Goal: Task Accomplishment & Management: Complete application form

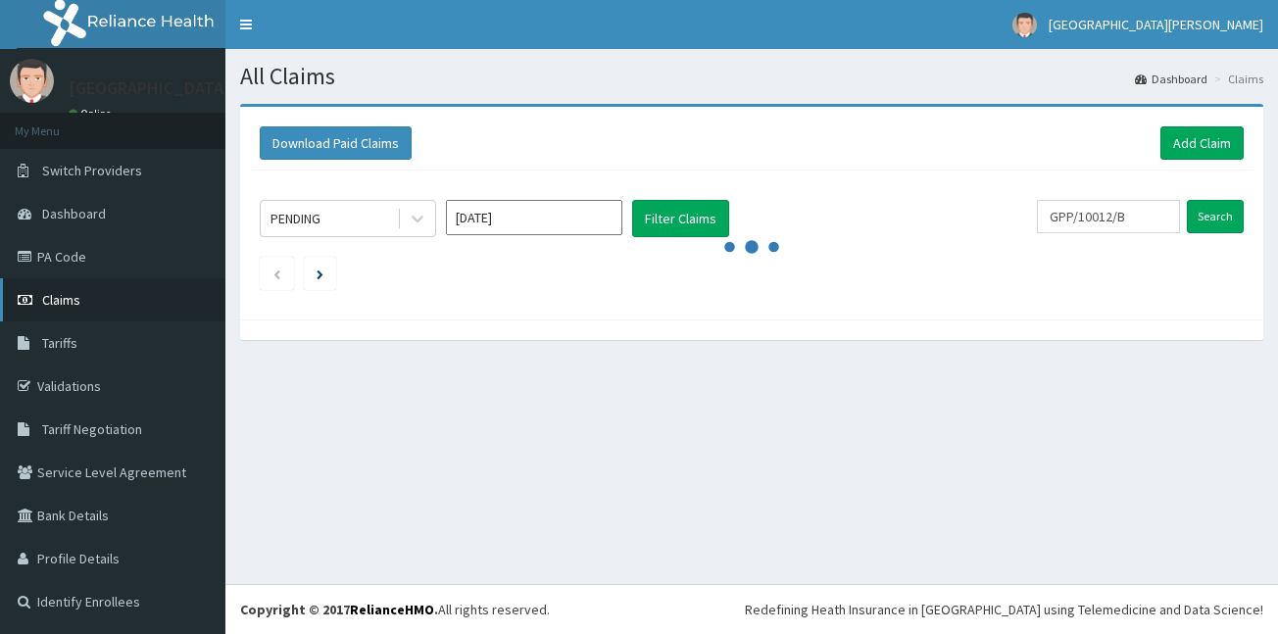
click at [77, 299] on span "Claims" at bounding box center [61, 300] width 38 height 18
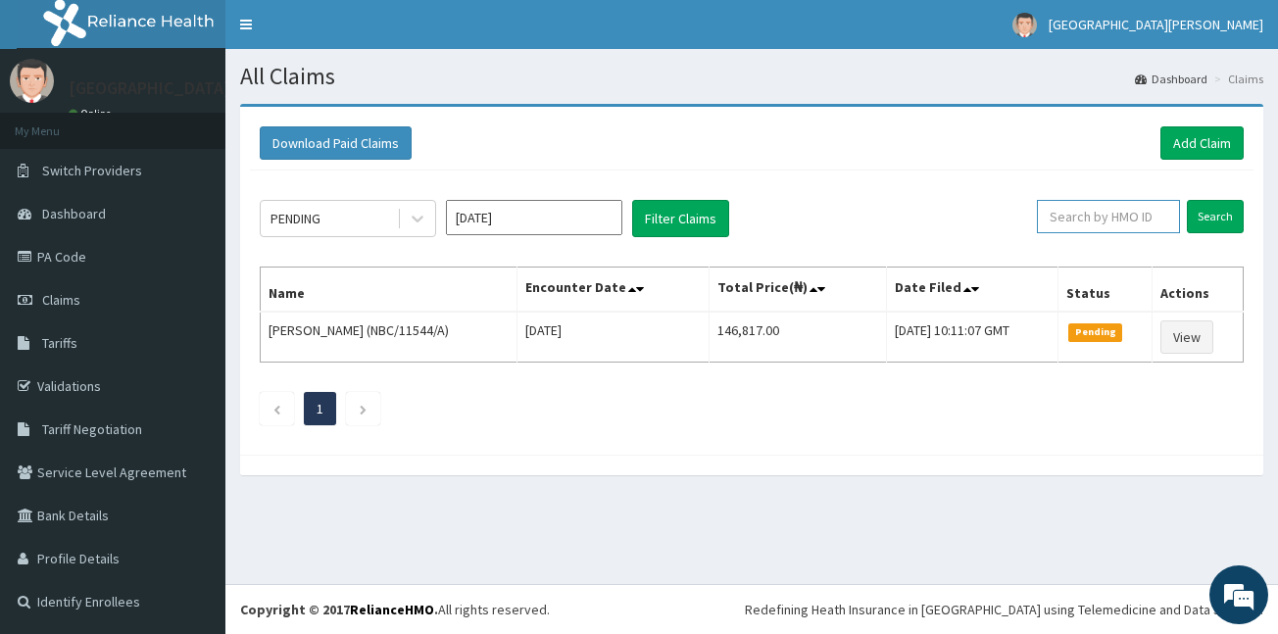
click at [1074, 224] on input "text" at bounding box center [1108, 216] width 143 height 33
paste input "LGR/10005/C"
type input "LGR/10005/C"
click at [1215, 222] on input "Search" at bounding box center [1215, 216] width 57 height 33
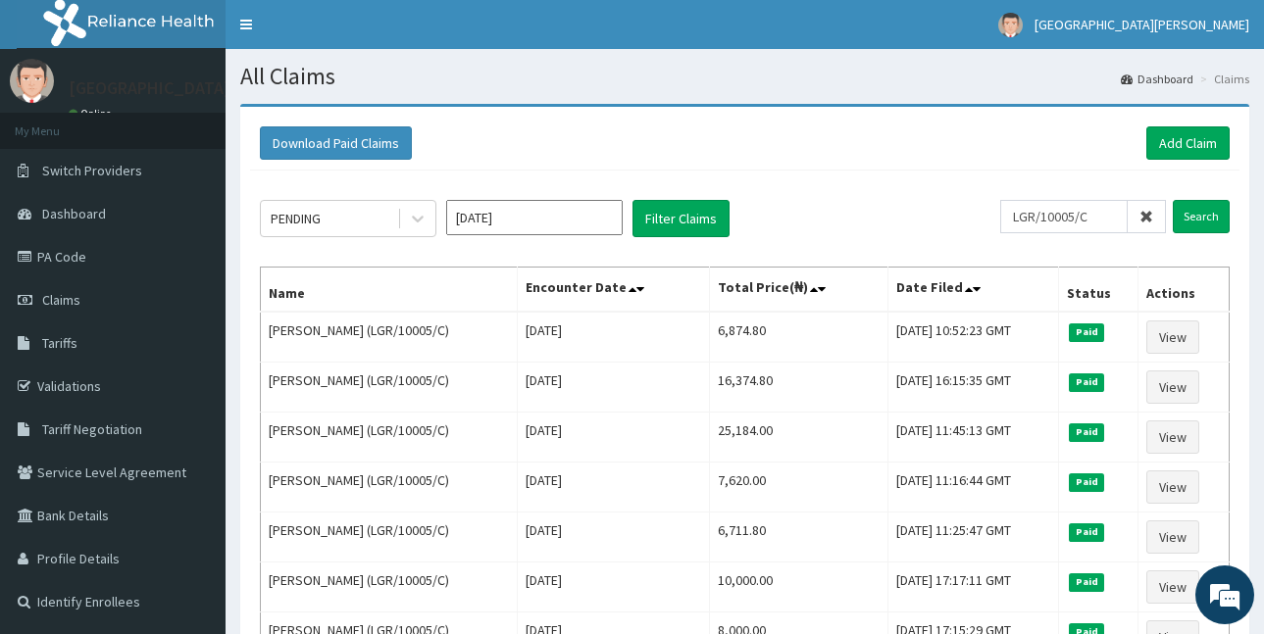
click at [1146, 216] on icon at bounding box center [1146, 217] width 14 height 14
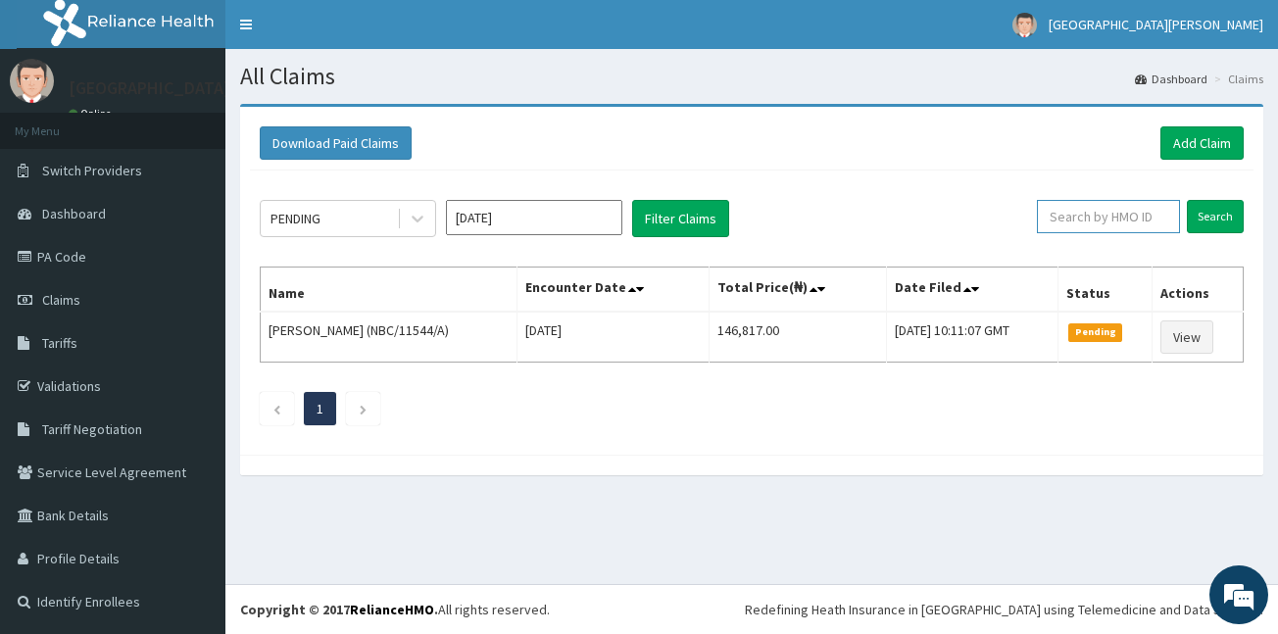
click at [1062, 221] on input "text" at bounding box center [1108, 216] width 143 height 33
paste input "BWK/10019/D"
type input "BWK/10019/D"
click at [1219, 226] on input "Search" at bounding box center [1215, 216] width 57 height 33
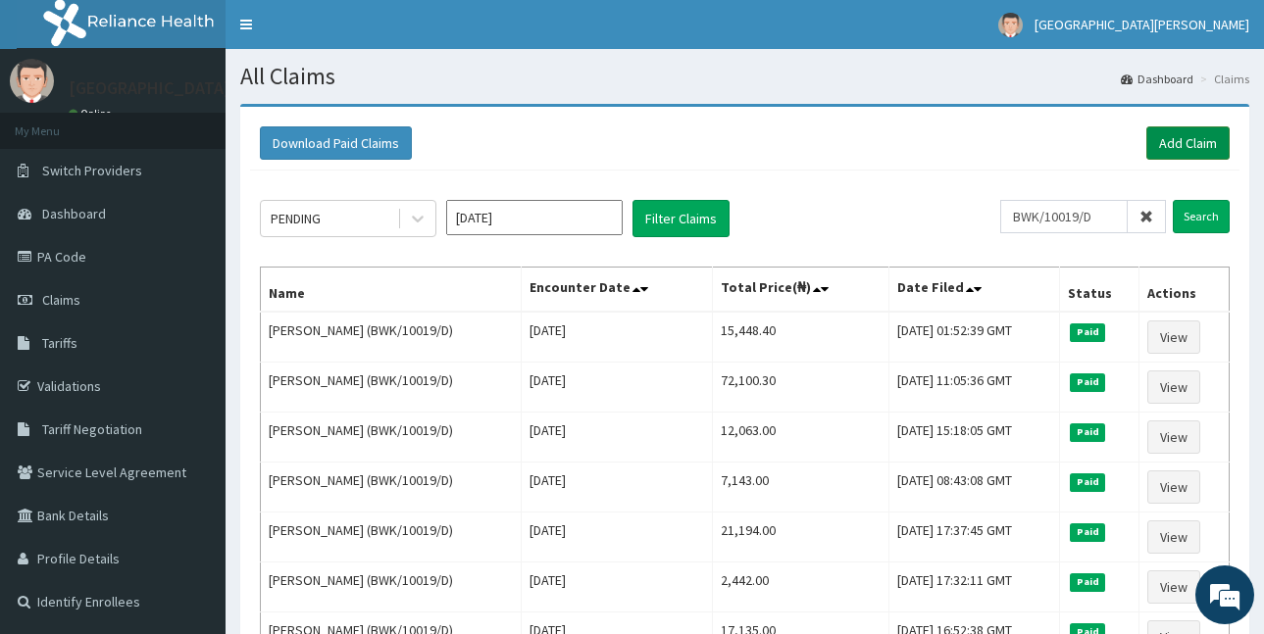
click at [1171, 136] on link "Add Claim" at bounding box center [1187, 142] width 83 height 33
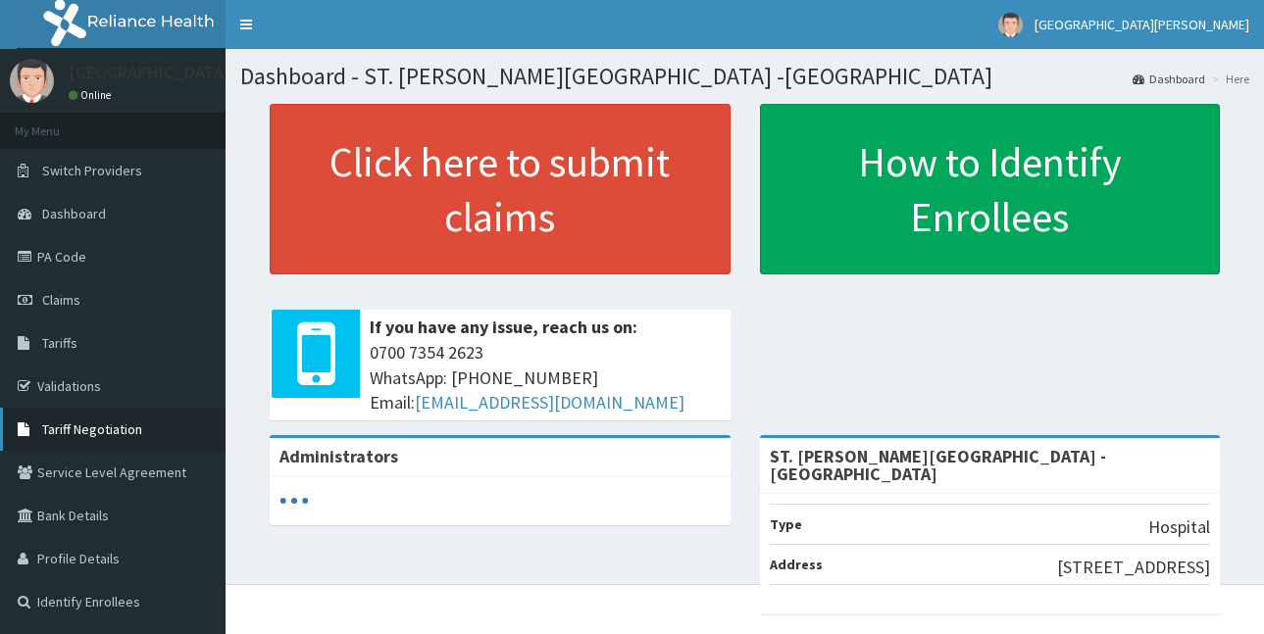
click at [101, 431] on span "Tariff Negotiation" at bounding box center [92, 430] width 100 height 18
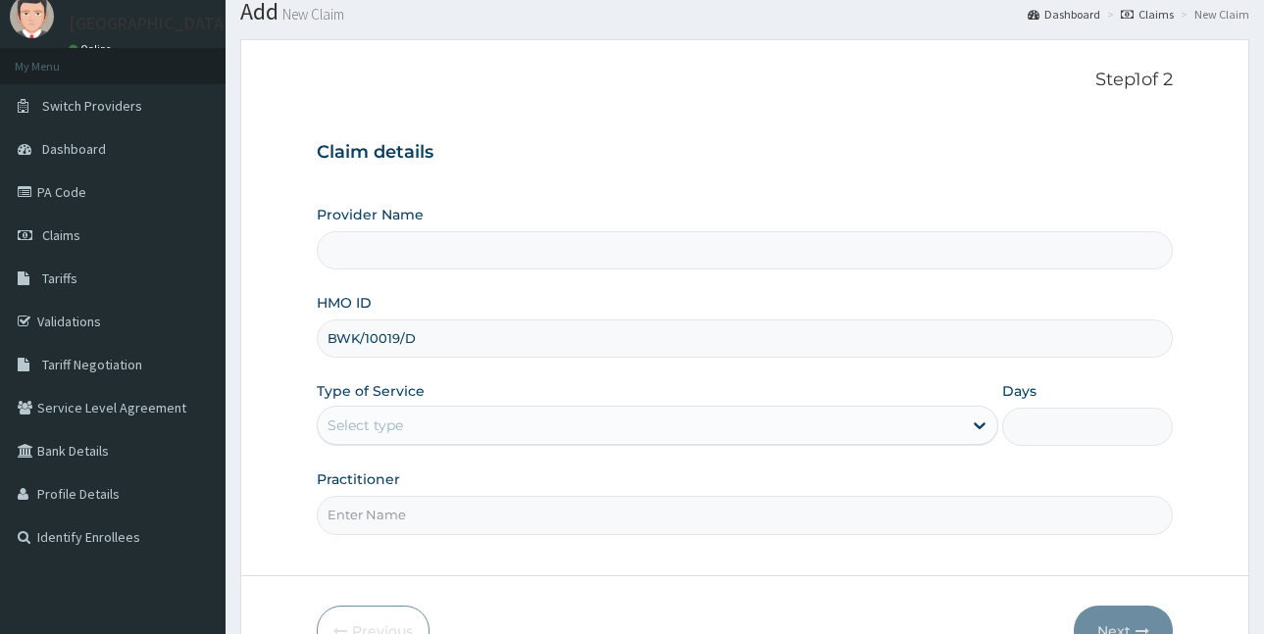
scroll to position [182, 0]
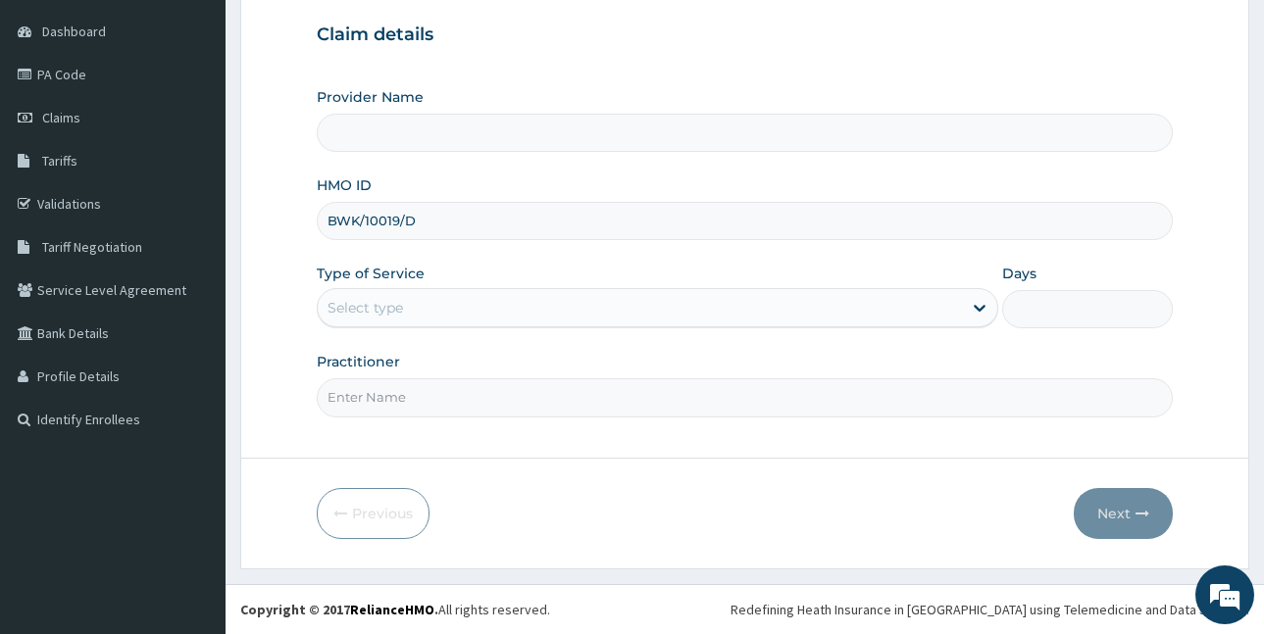
type input "BWK/10019/D"
click at [614, 311] on div "Select type" at bounding box center [640, 307] width 644 height 31
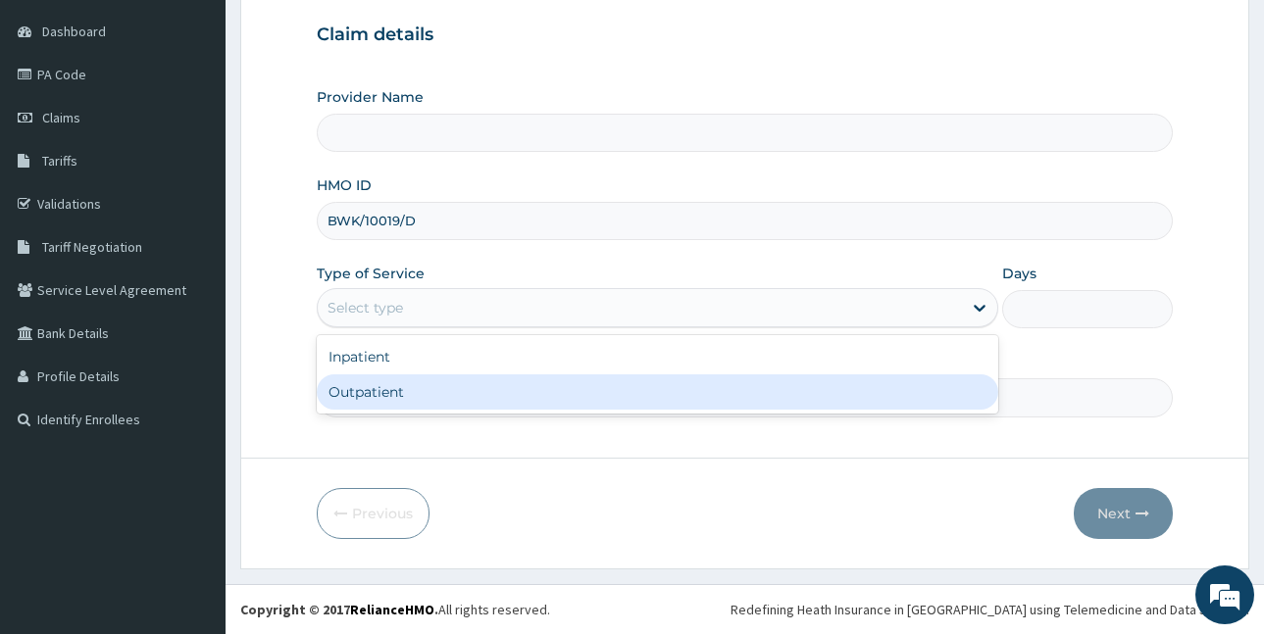
click at [558, 388] on div "Outpatient" at bounding box center [657, 391] width 681 height 35
type input "1"
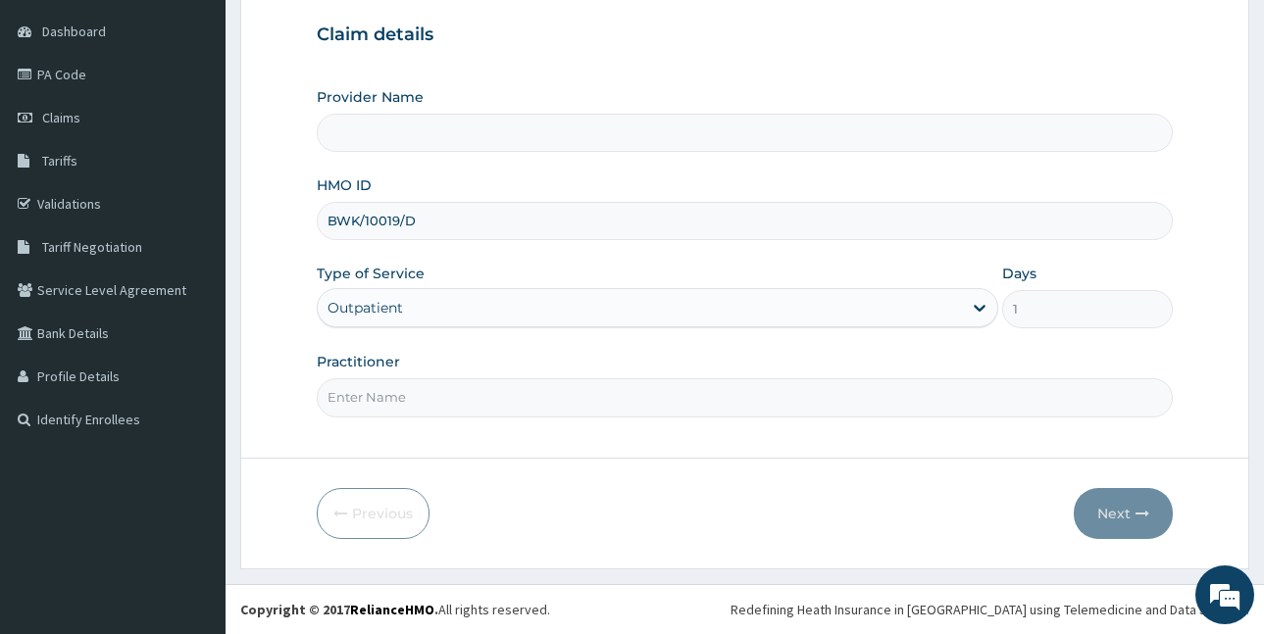
click at [551, 401] on input "Practitioner" at bounding box center [745, 397] width 856 height 38
type input "LUBA"
type input "ST. [PERSON_NAME][GEOGRAPHIC_DATA] -[GEOGRAPHIC_DATA]"
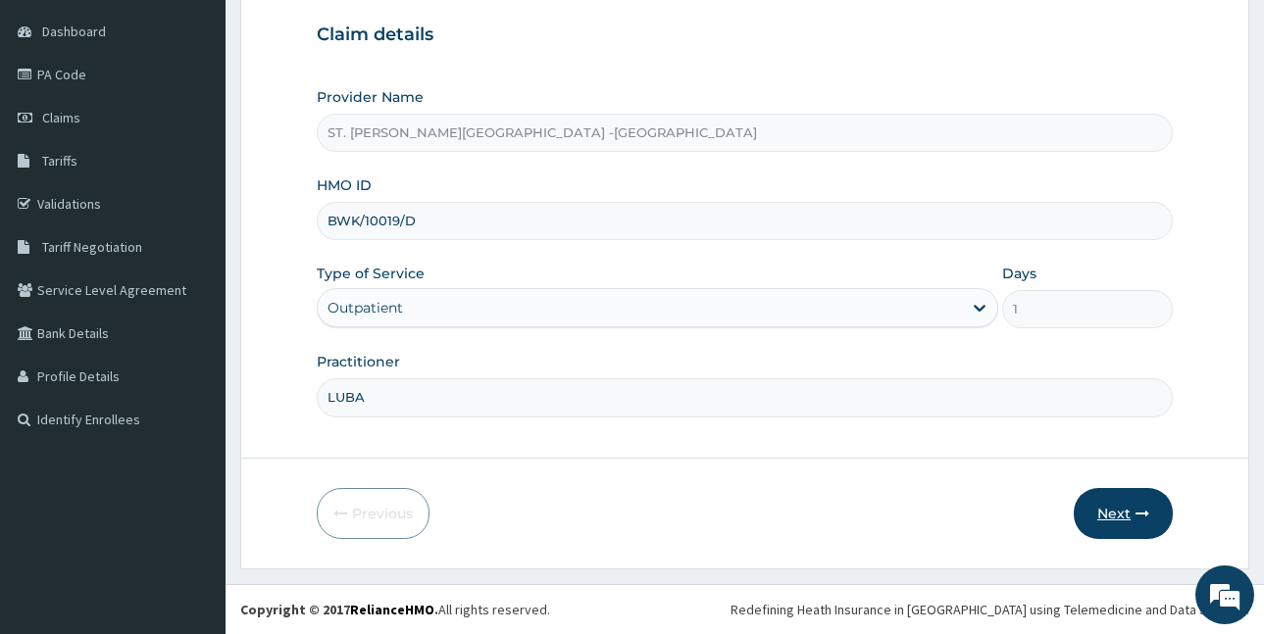
click at [1102, 513] on button "Next" at bounding box center [1122, 513] width 99 height 51
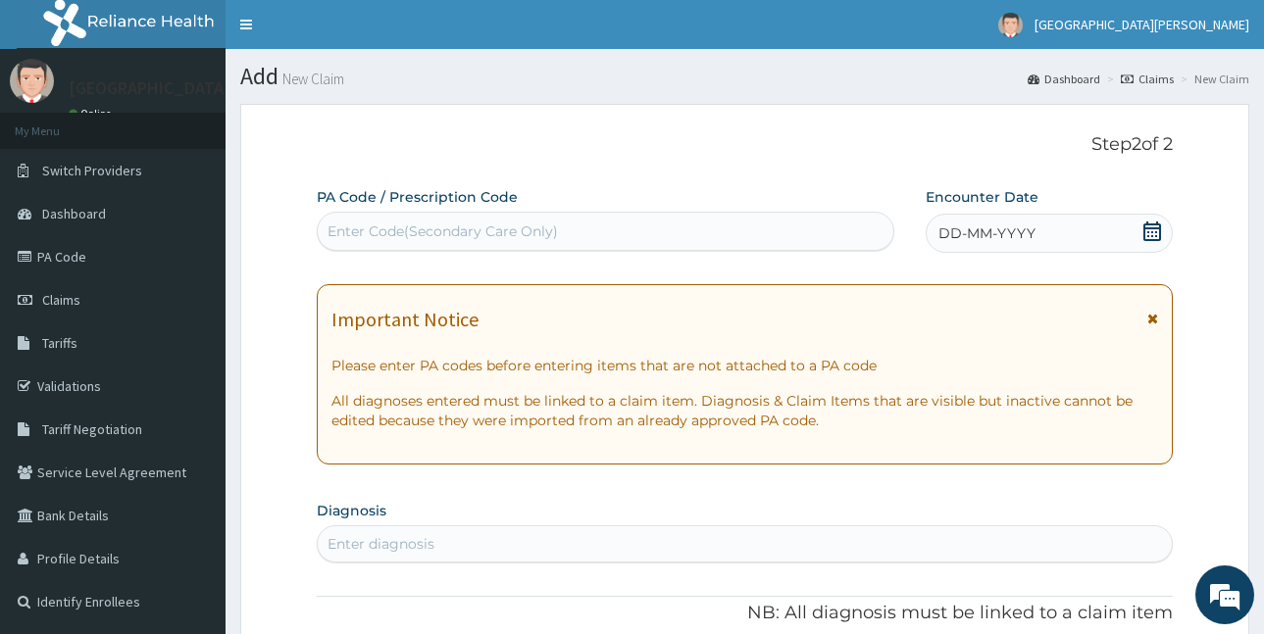
click at [1150, 234] on icon at bounding box center [1152, 232] width 20 height 20
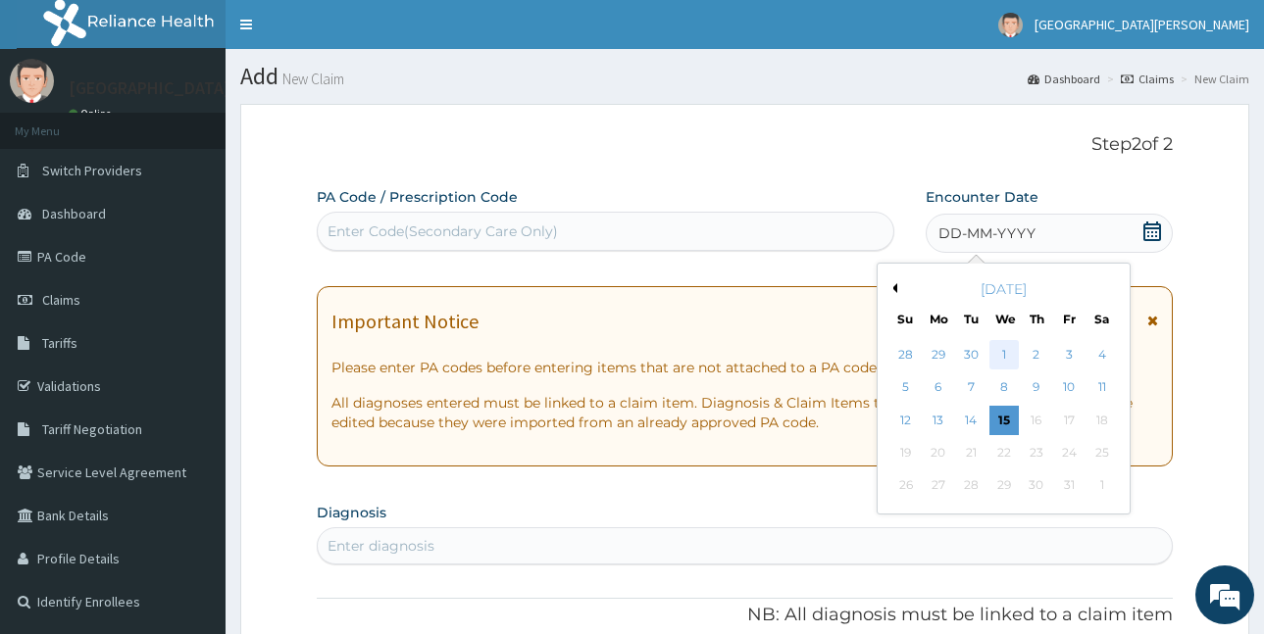
click at [998, 353] on div "1" at bounding box center [1002, 354] width 29 height 29
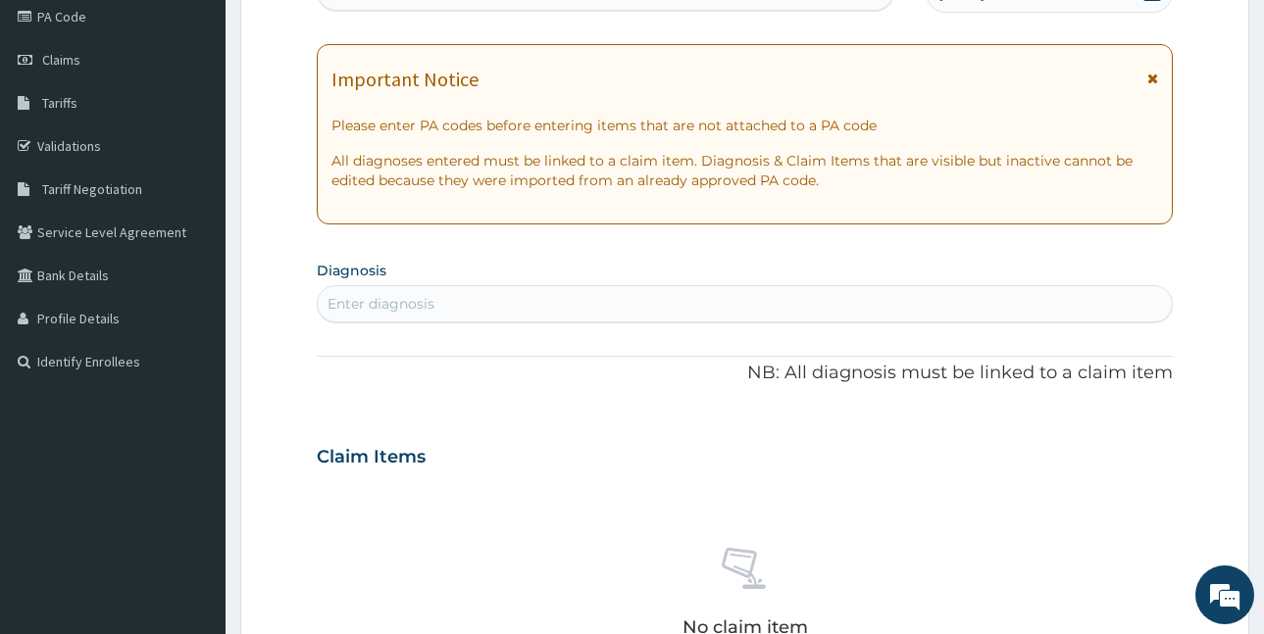
scroll to position [294, 0]
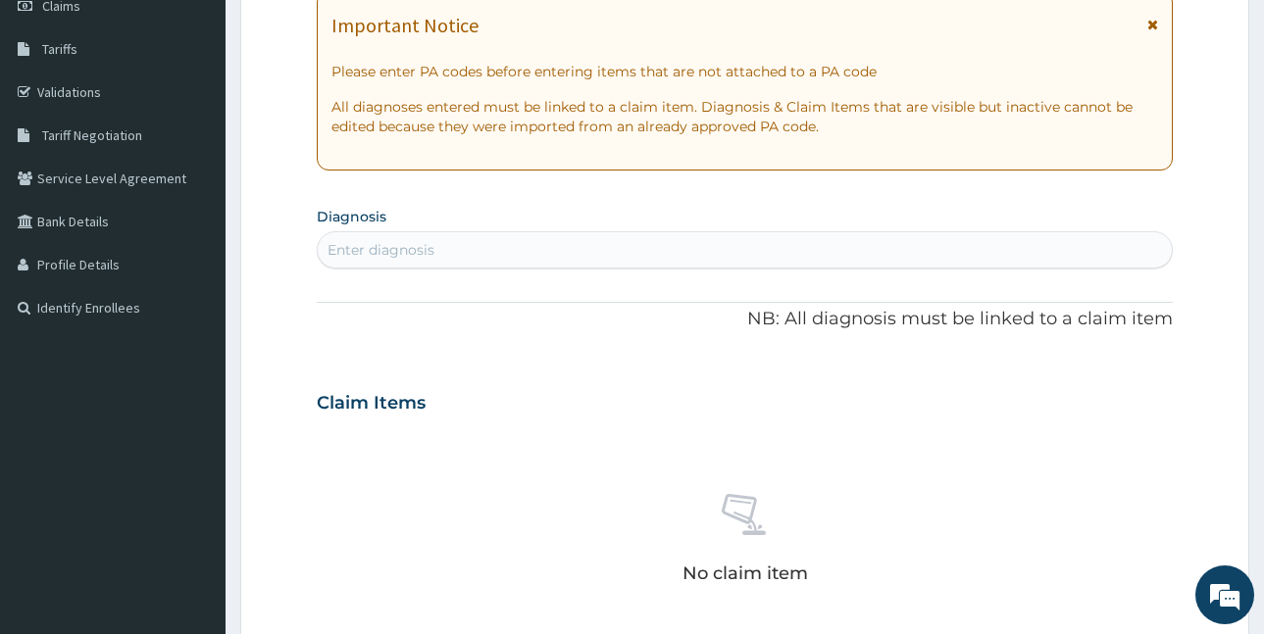
click at [441, 253] on div "Enter diagnosis" at bounding box center [745, 249] width 854 height 31
type input "[MEDICAL_DATA]"
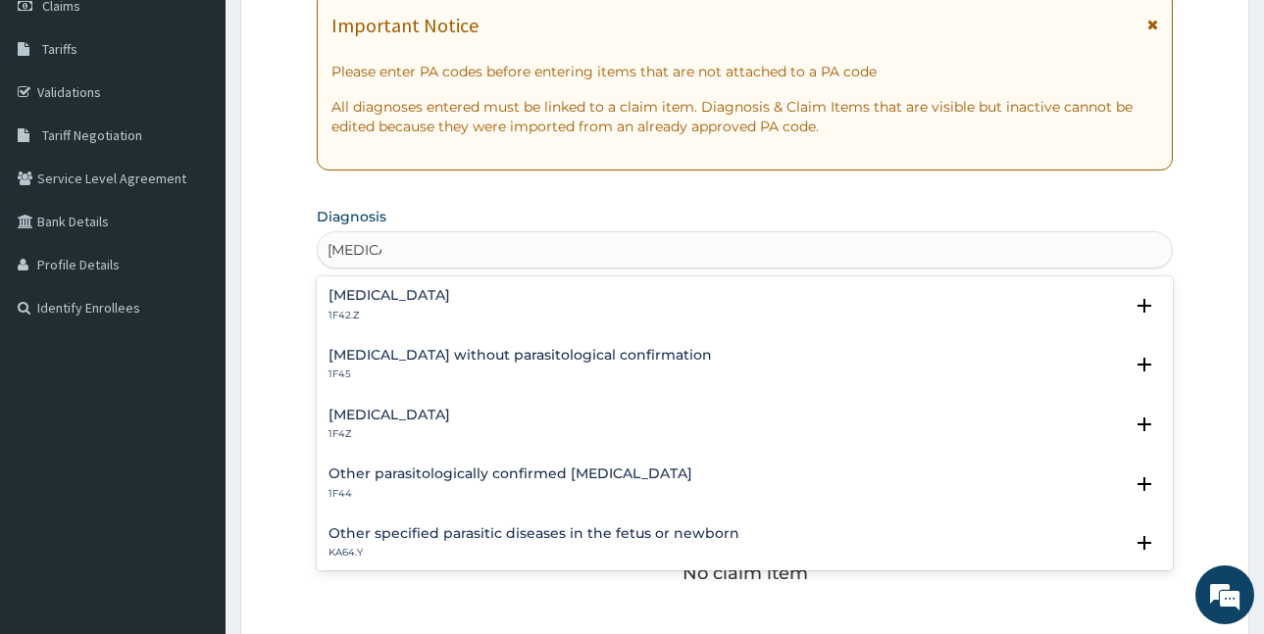
click at [427, 420] on h4 "[MEDICAL_DATA]" at bounding box center [389, 415] width 122 height 15
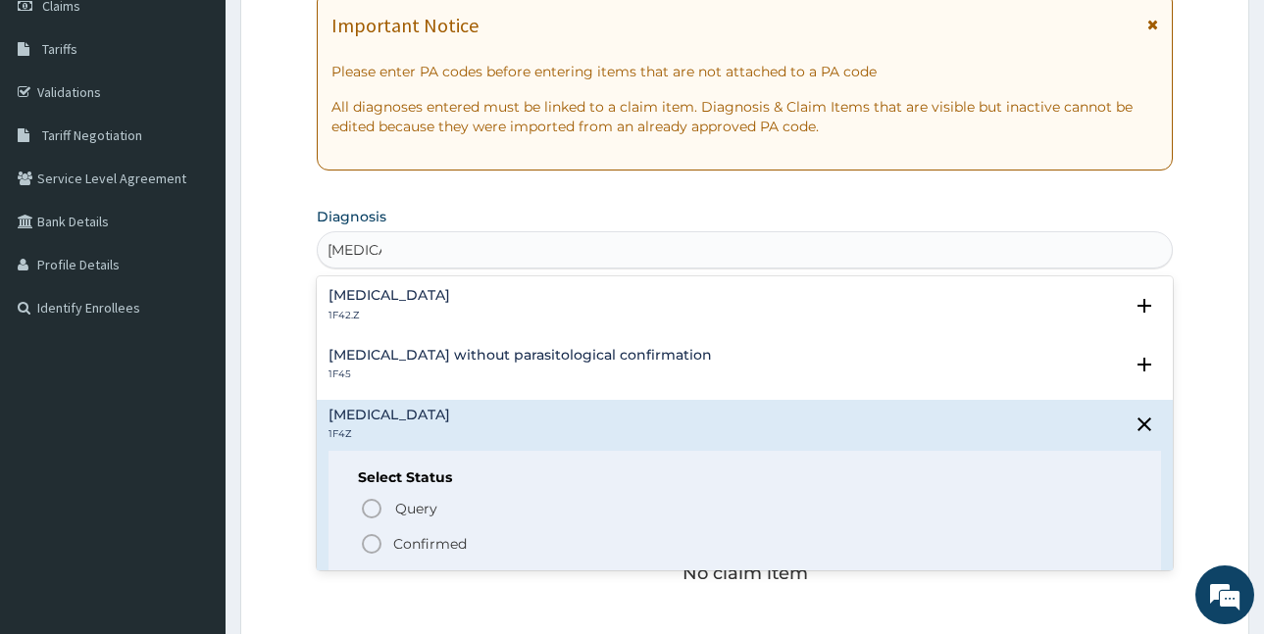
click at [424, 549] on p "Confirmed" at bounding box center [430, 544] width 74 height 20
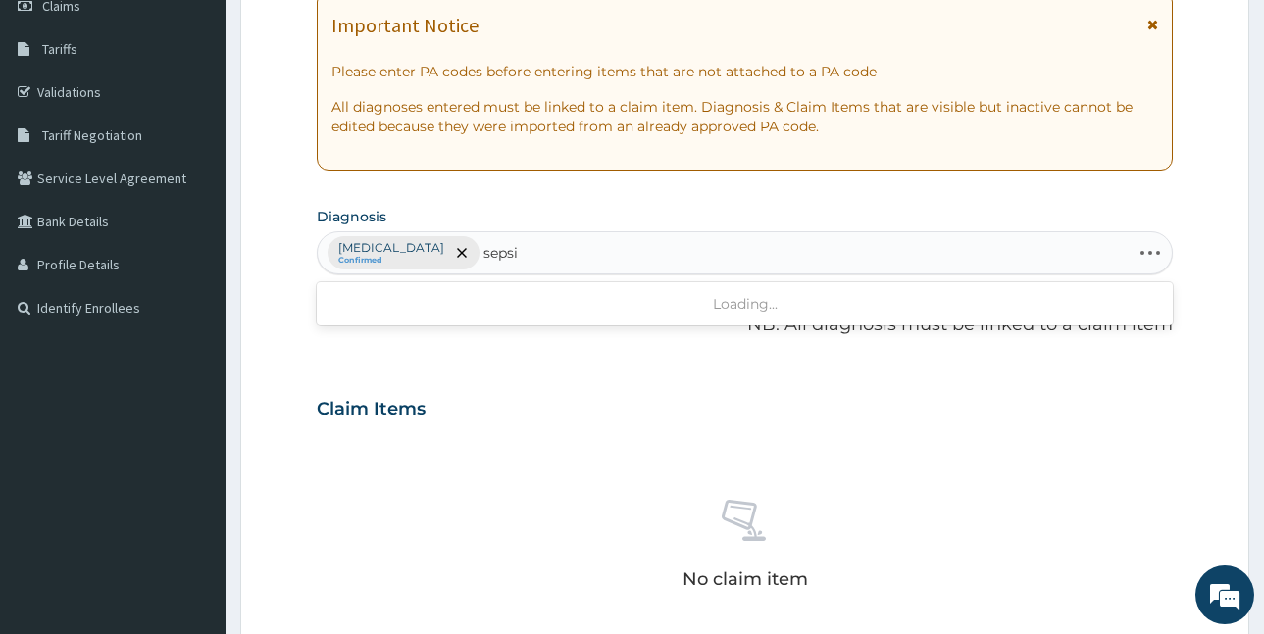
type input "[MEDICAL_DATA]"
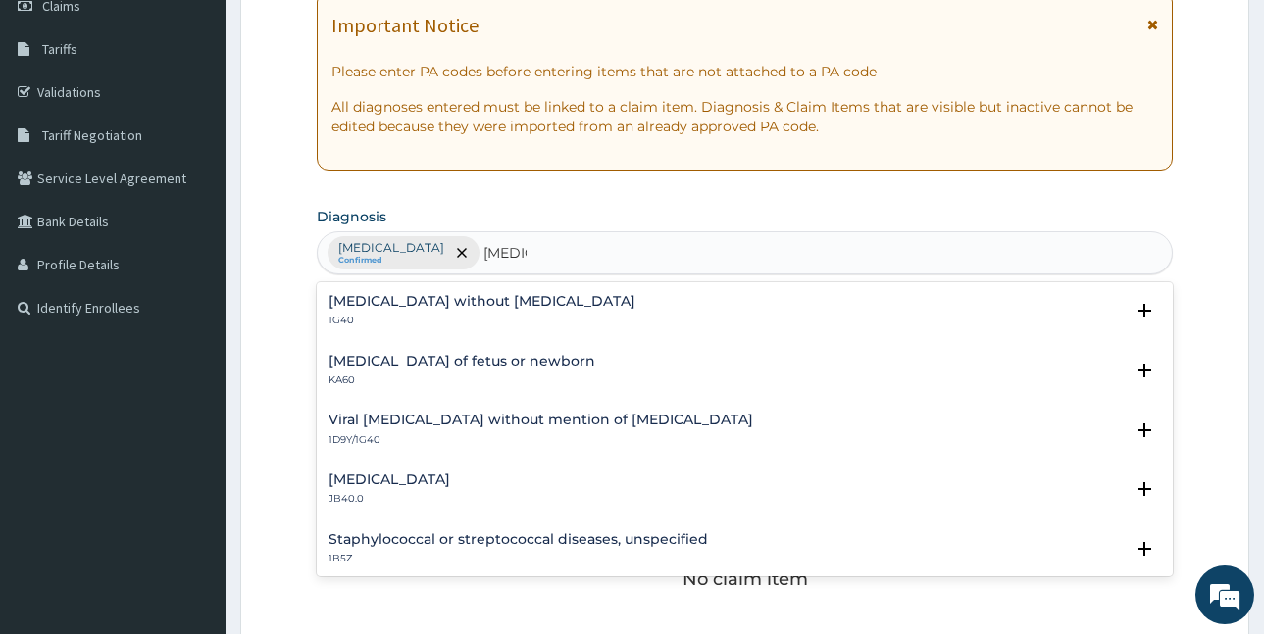
click at [466, 304] on h4 "[MEDICAL_DATA] without [MEDICAL_DATA]" at bounding box center [481, 301] width 307 height 15
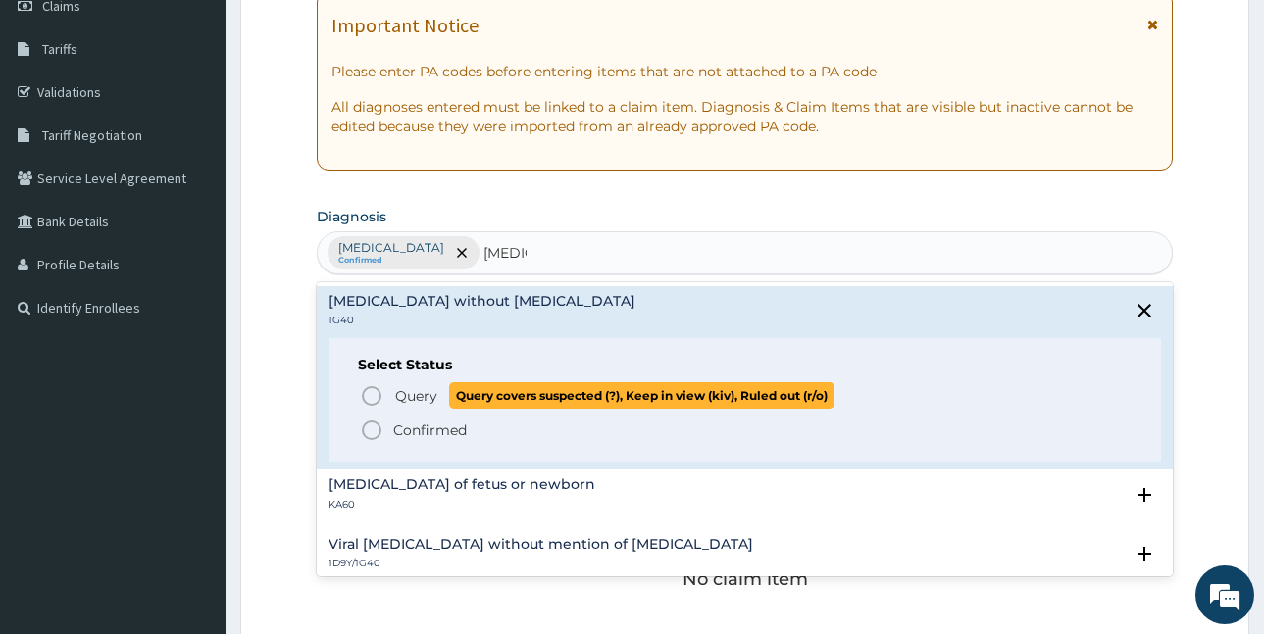
click at [424, 391] on span "Query" at bounding box center [416, 396] width 42 height 20
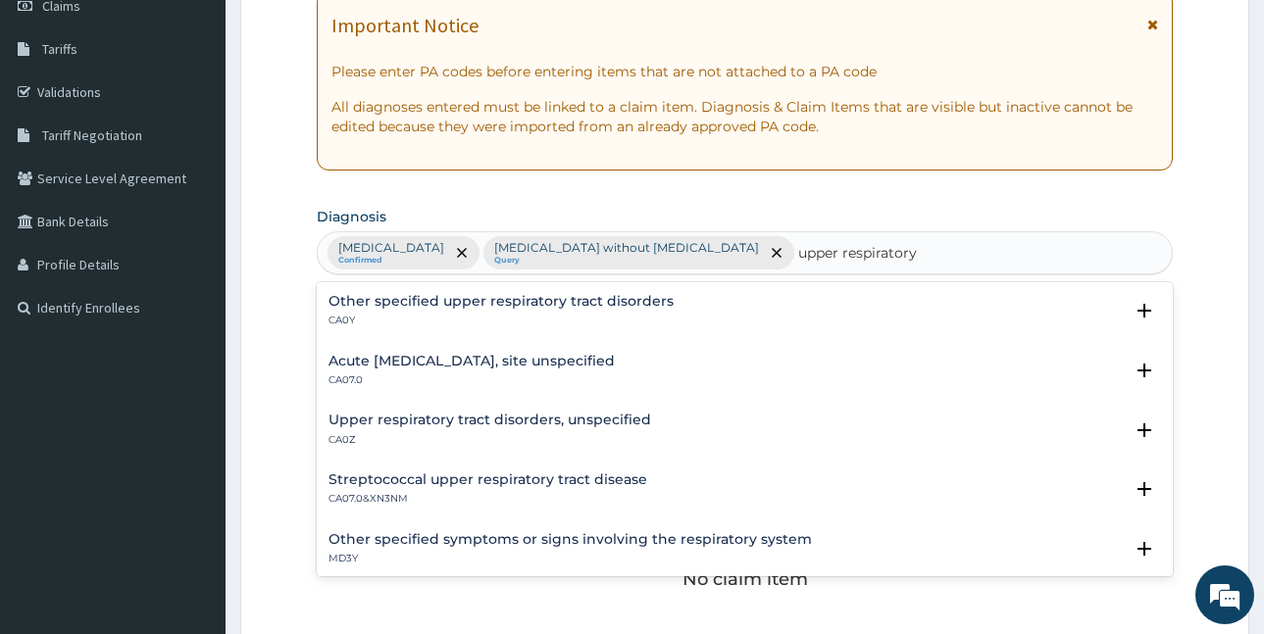
type input "upper respiratory"
click at [572, 427] on h4 "Upper respiratory tract disorders, unspecified" at bounding box center [489, 420] width 323 height 15
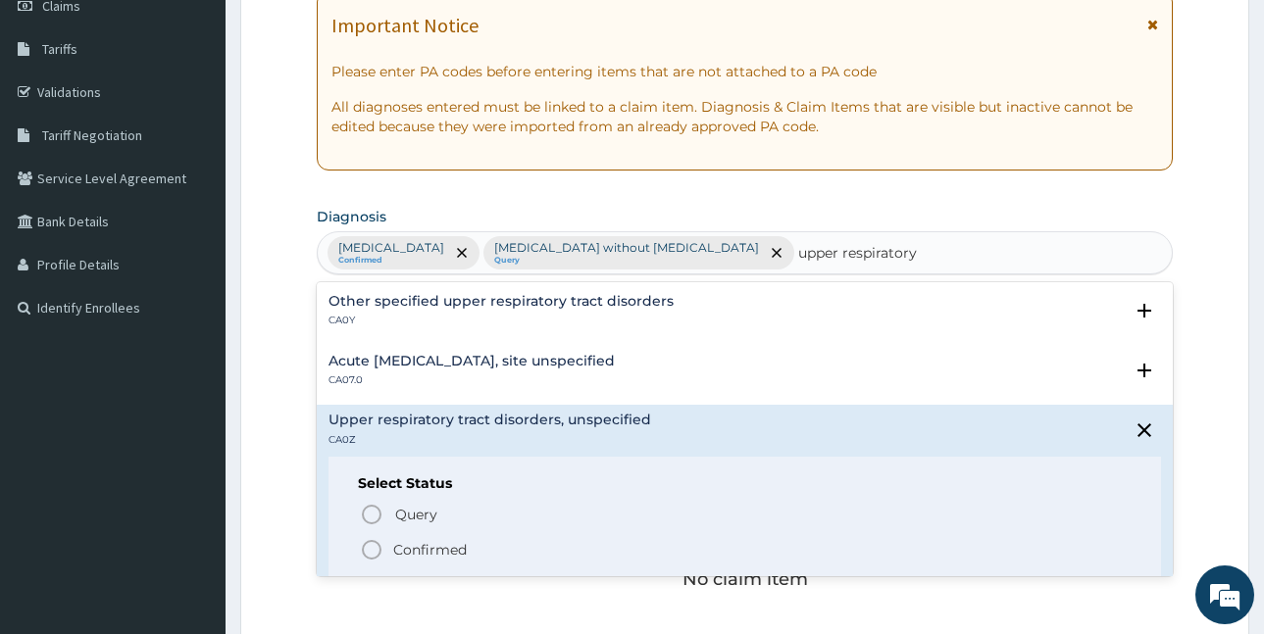
click at [456, 550] on p "Confirmed" at bounding box center [430, 550] width 74 height 20
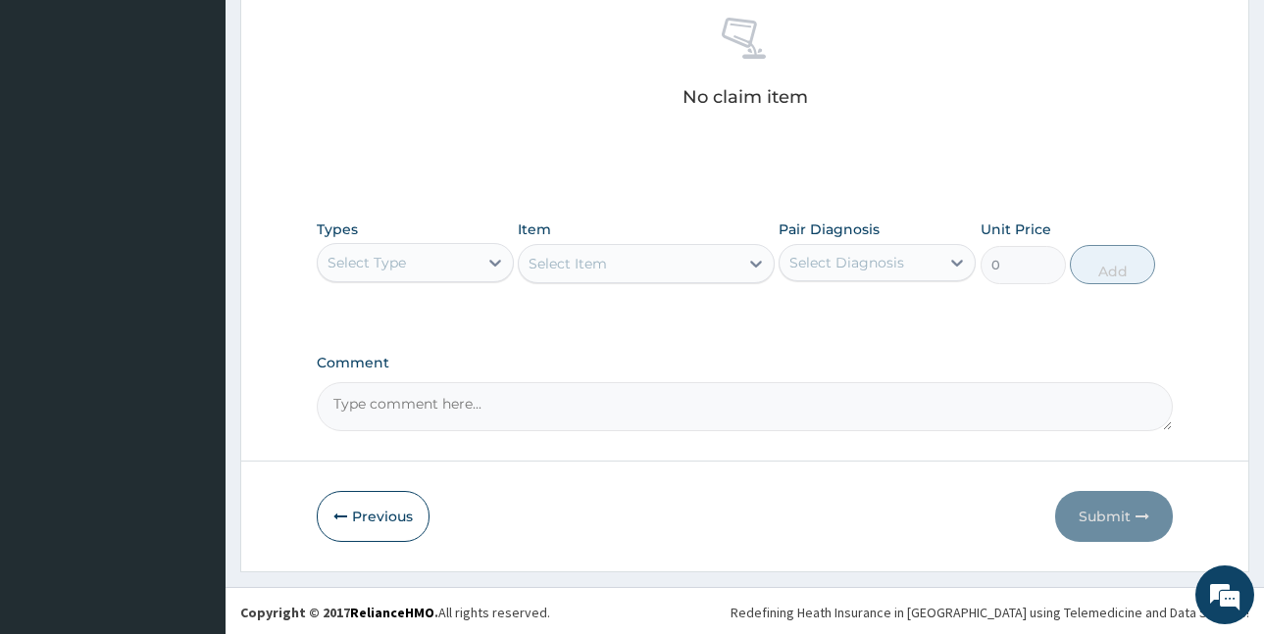
scroll to position [779, 0]
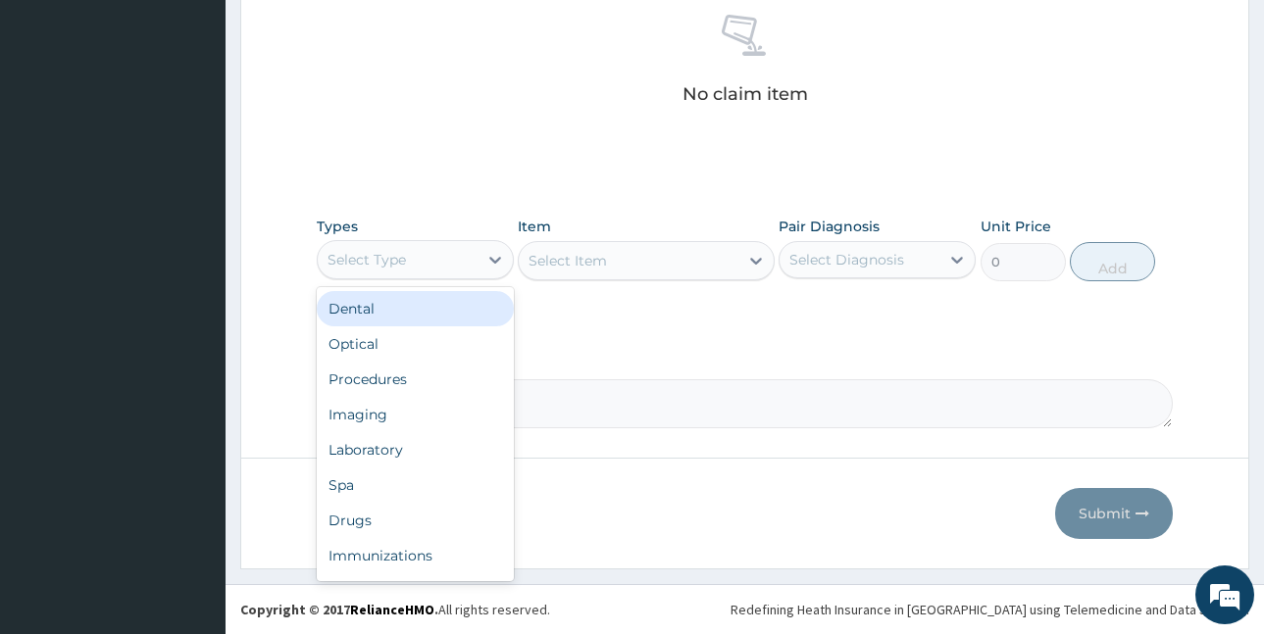
click at [394, 261] on div "Select Type" at bounding box center [366, 260] width 78 height 20
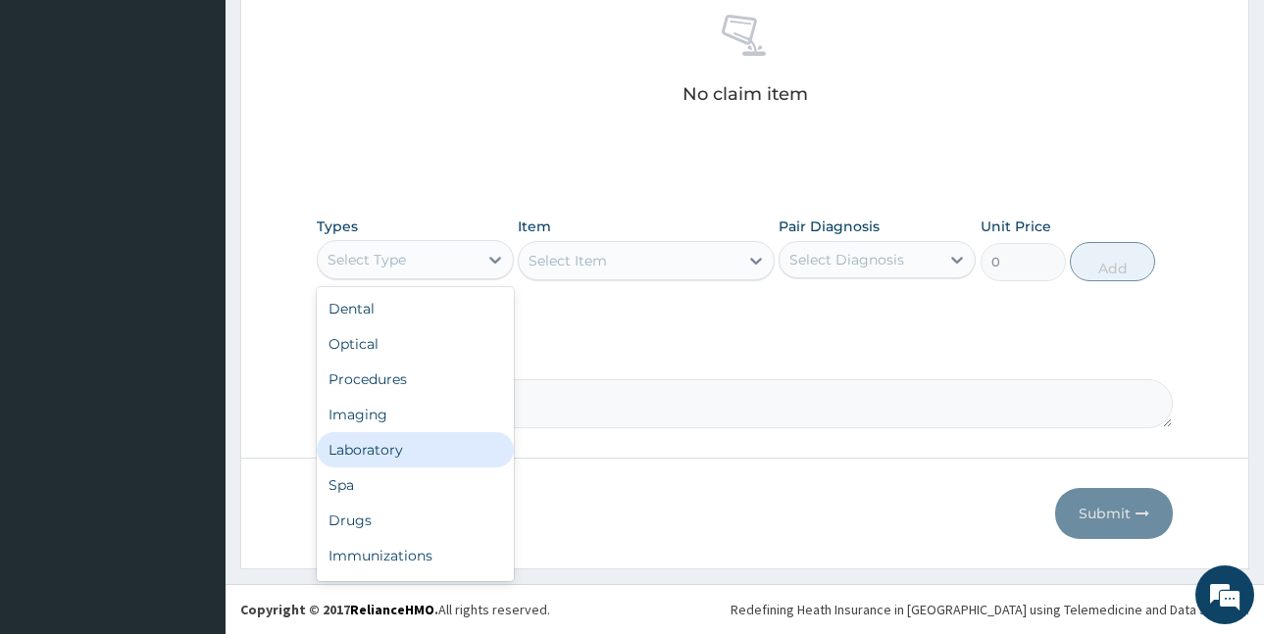
click at [425, 458] on div "Laboratory" at bounding box center [415, 449] width 197 height 35
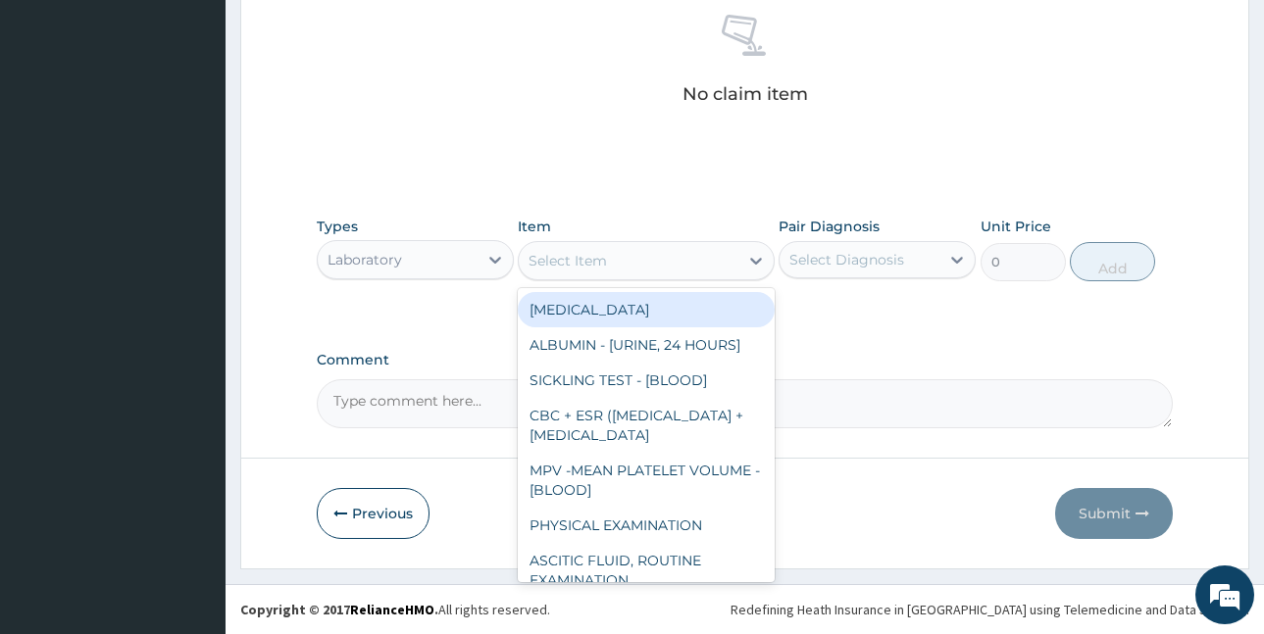
click at [681, 263] on div "Select Item" at bounding box center [629, 260] width 220 height 31
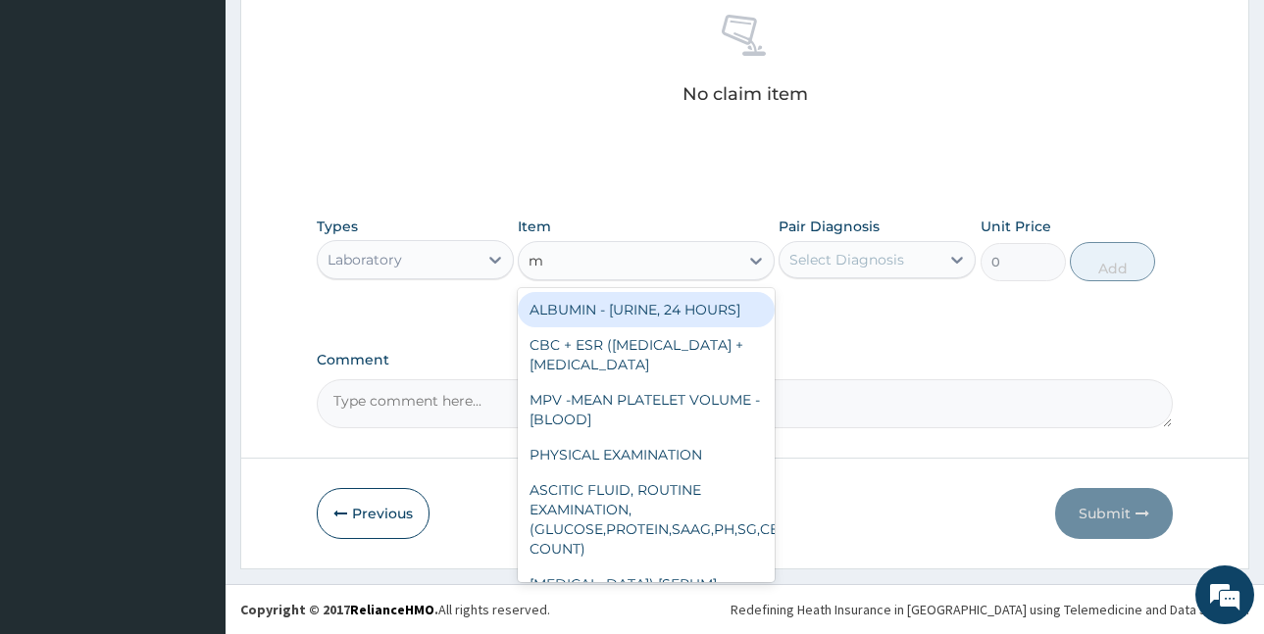
type input "mp"
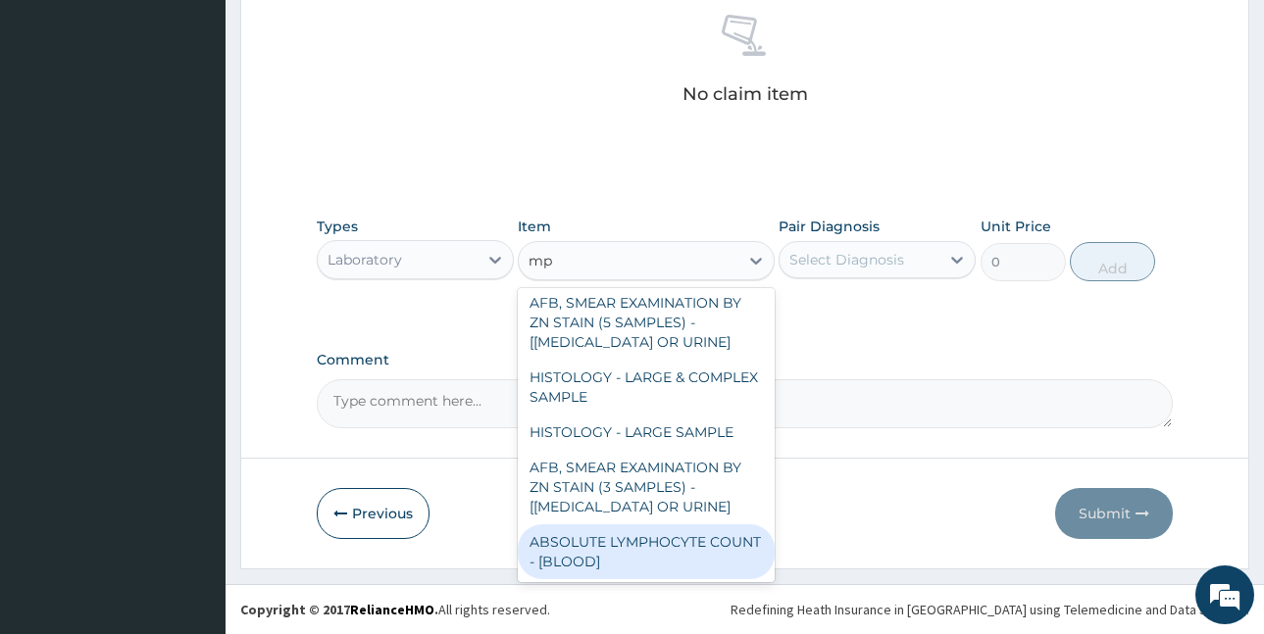
scroll to position [427, 0]
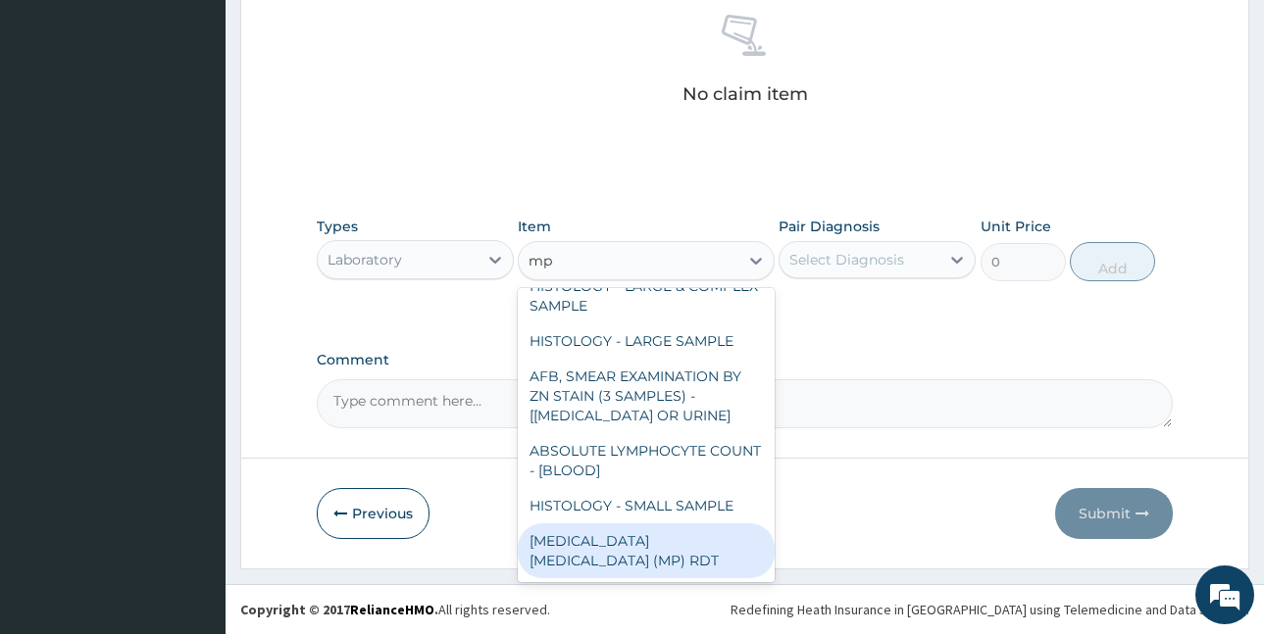
click at [691, 565] on div "[MEDICAL_DATA] [MEDICAL_DATA] (MP) RDT" at bounding box center [646, 551] width 257 height 55
type input "2000"
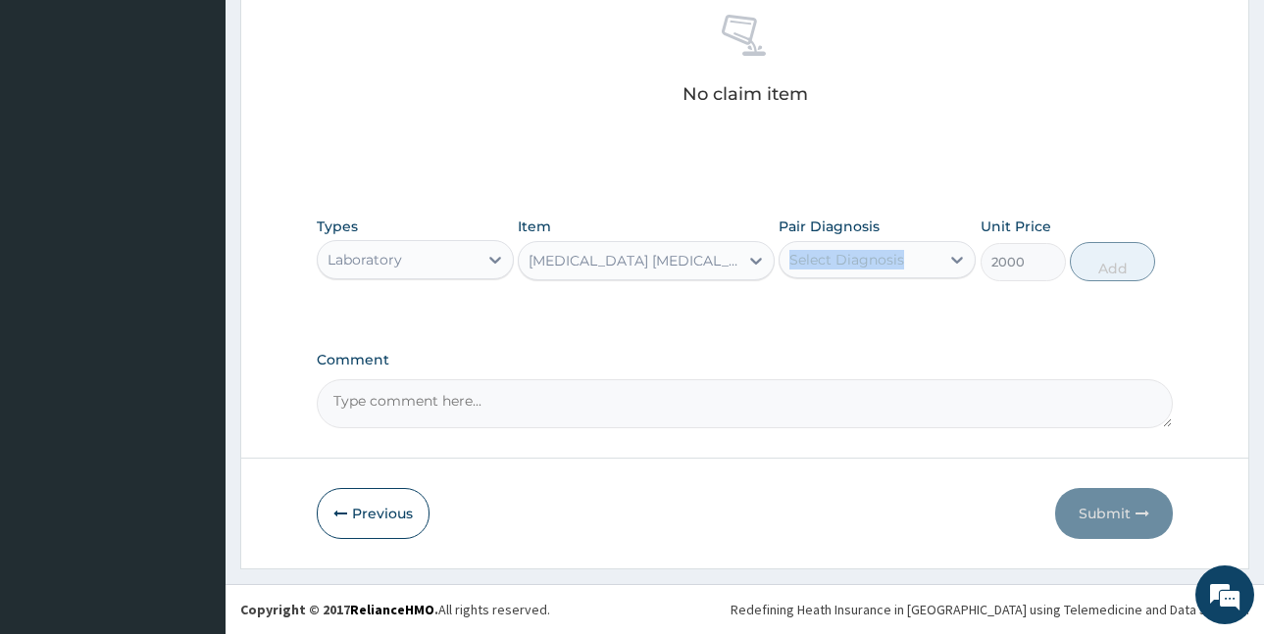
click at [860, 243] on div "Pair Diagnosis Select Diagnosis" at bounding box center [876, 249] width 197 height 65
click at [876, 261] on div "Select Diagnosis" at bounding box center [846, 260] width 115 height 20
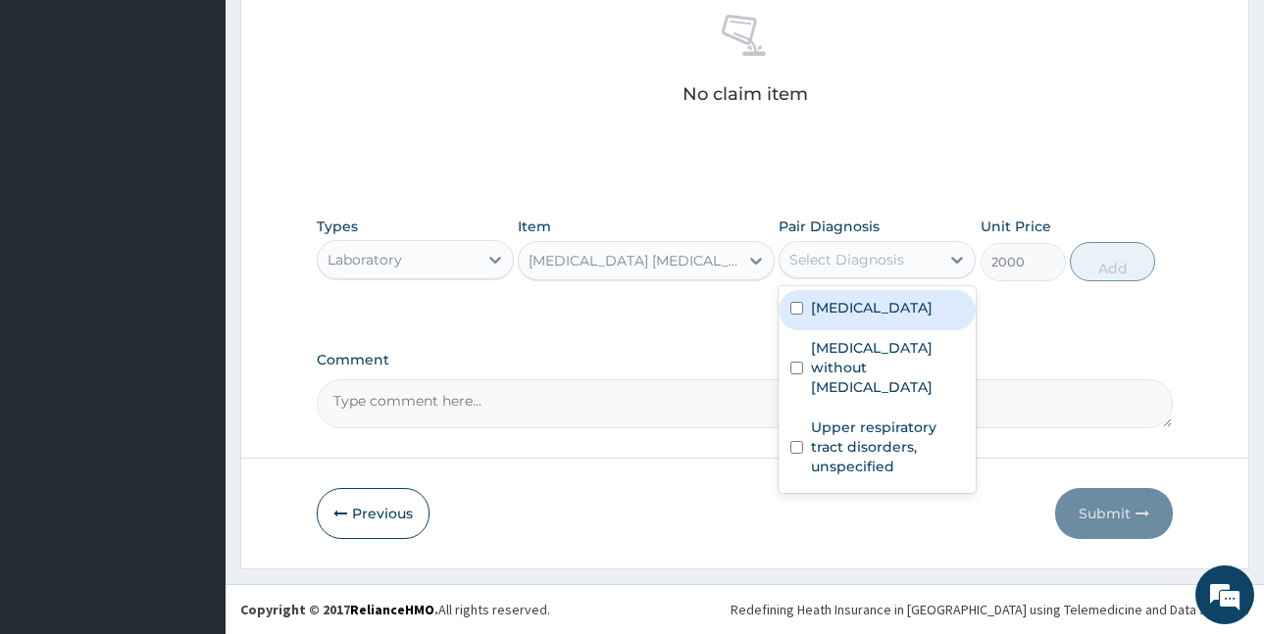
click at [848, 310] on label "[MEDICAL_DATA]" at bounding box center [872, 308] width 122 height 20
checkbox input "true"
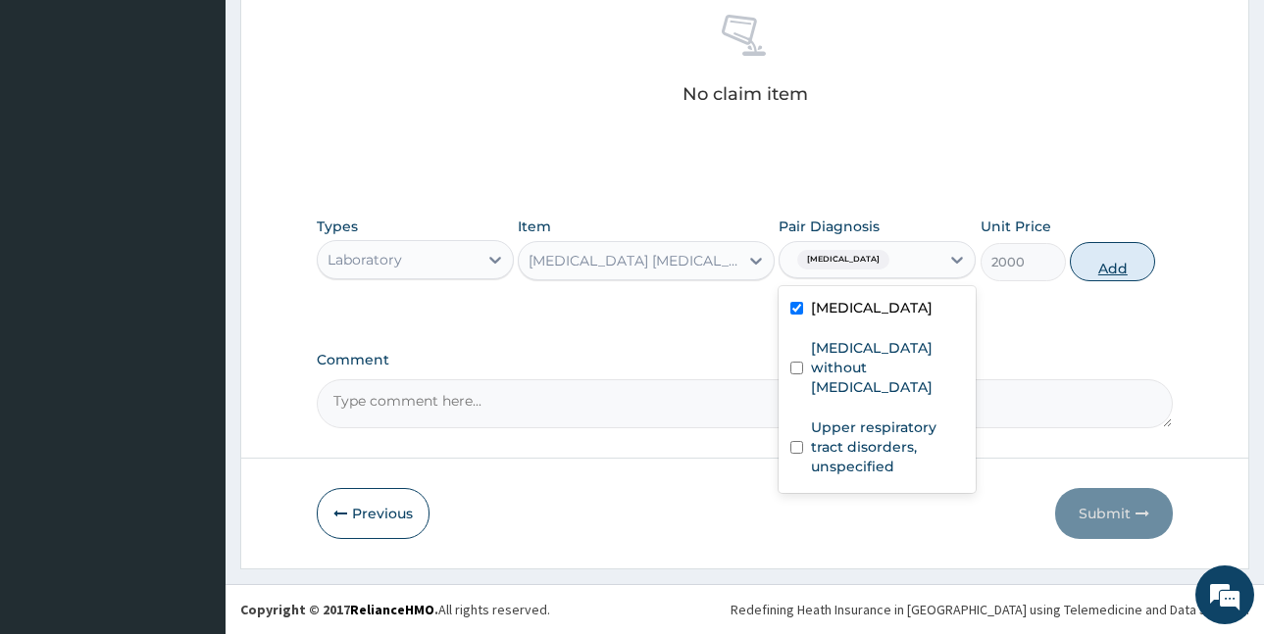
click at [1098, 274] on button "Add" at bounding box center [1112, 261] width 85 height 39
type input "0"
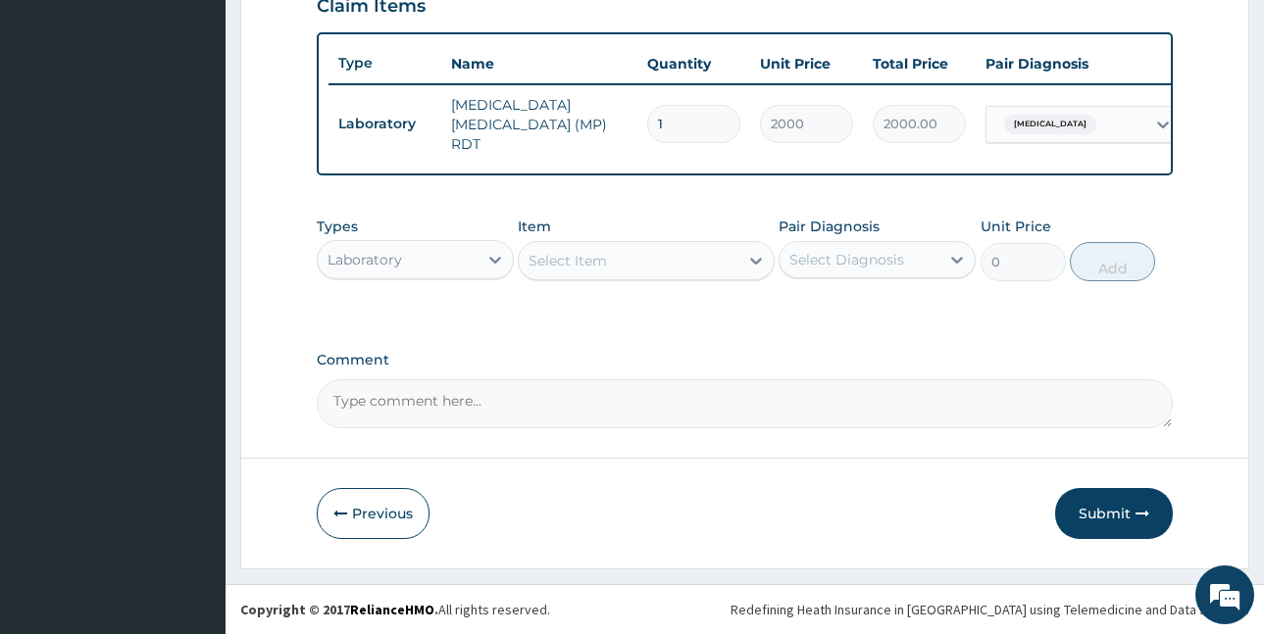
scroll to position [701, 0]
click at [592, 259] on div "Select Item" at bounding box center [567, 261] width 78 height 20
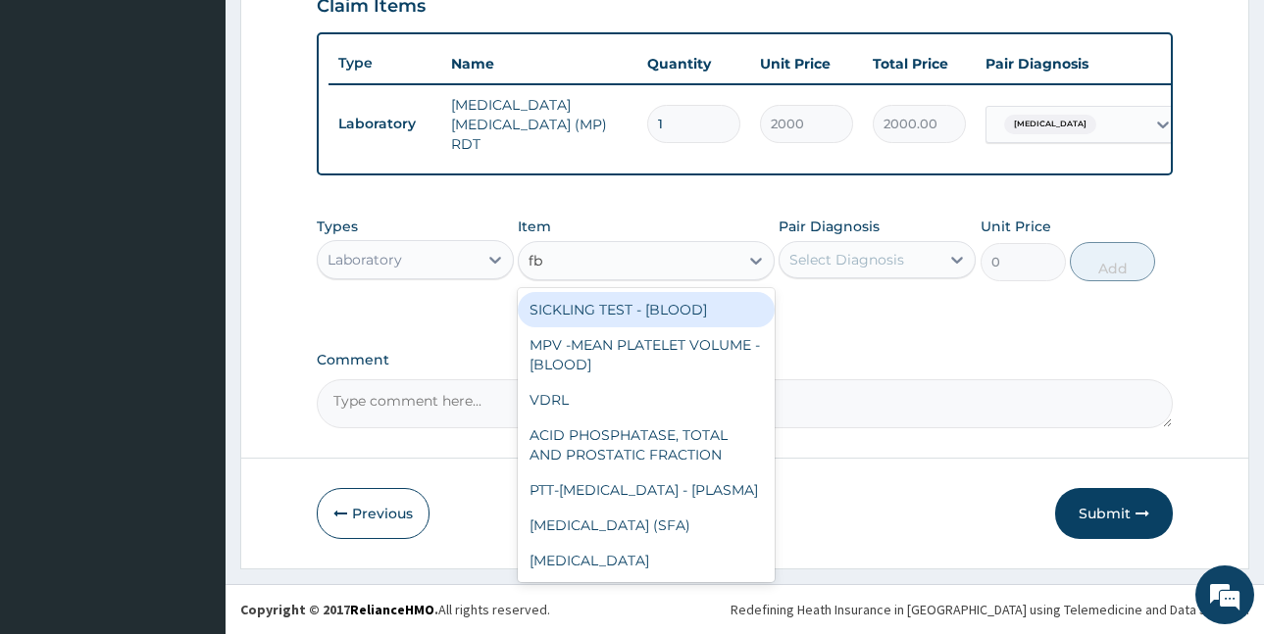
type input "fbc"
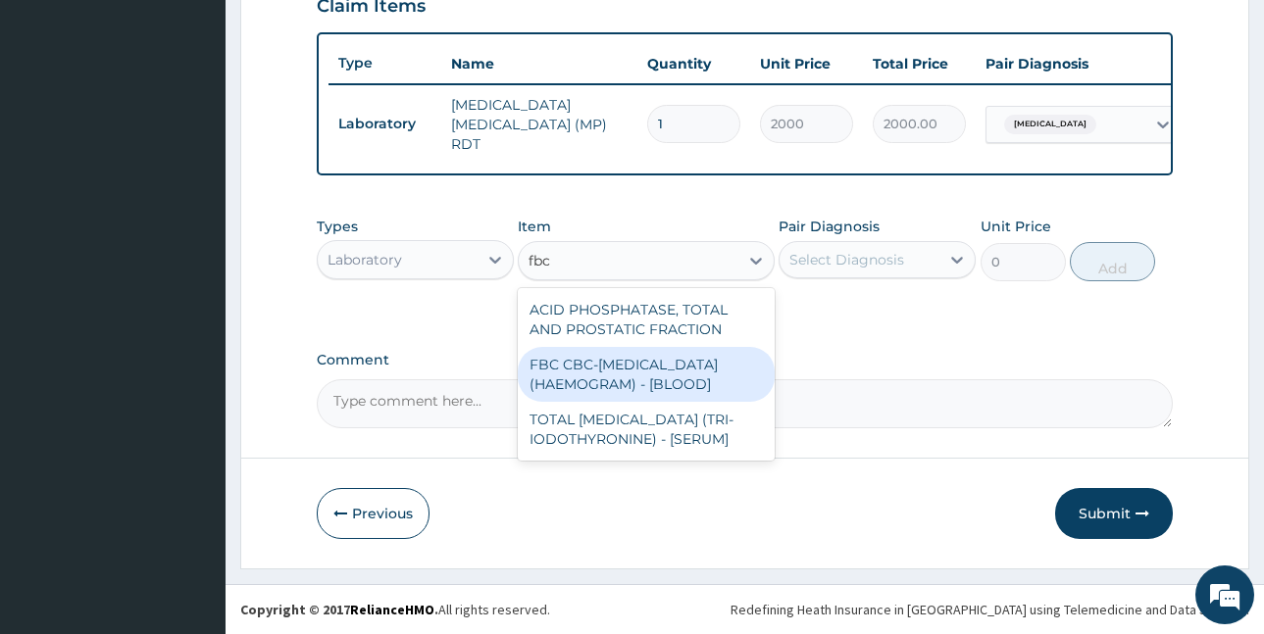
click at [643, 370] on div "FBC CBC-[MEDICAL_DATA] (HAEMOGRAM) - [BLOOD]" at bounding box center [646, 374] width 257 height 55
type input "5000"
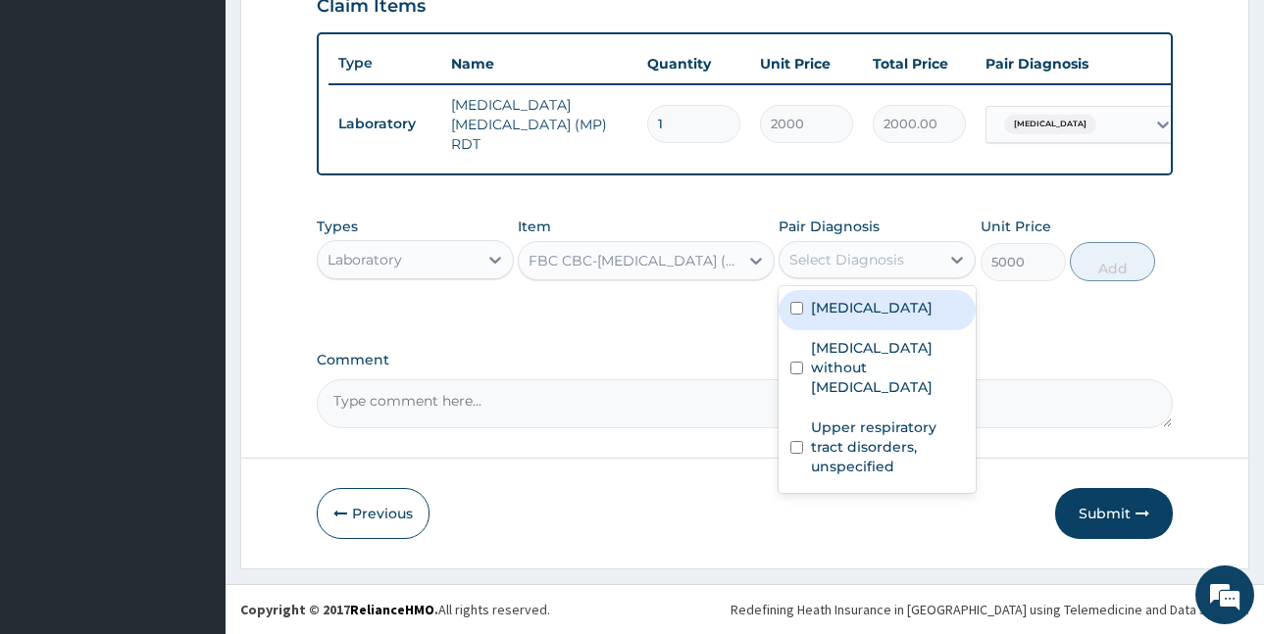
click at [861, 258] on div "Select Diagnosis" at bounding box center [846, 260] width 115 height 20
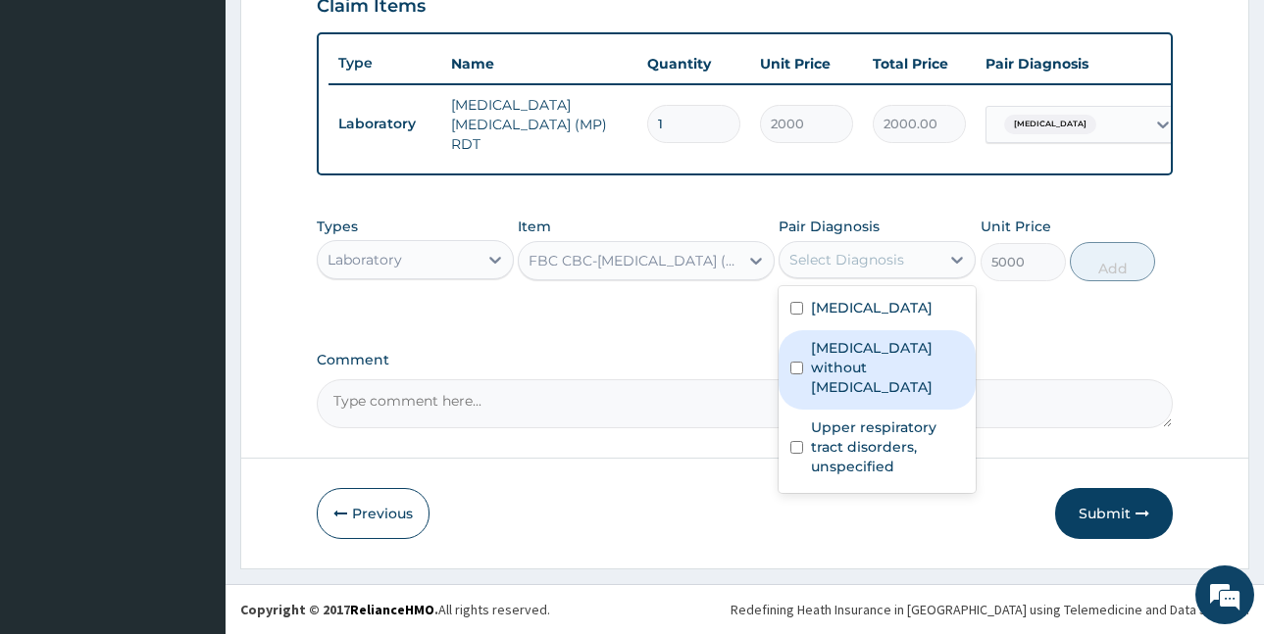
click at [875, 354] on label "[MEDICAL_DATA] without [MEDICAL_DATA]" at bounding box center [887, 367] width 153 height 59
checkbox input "true"
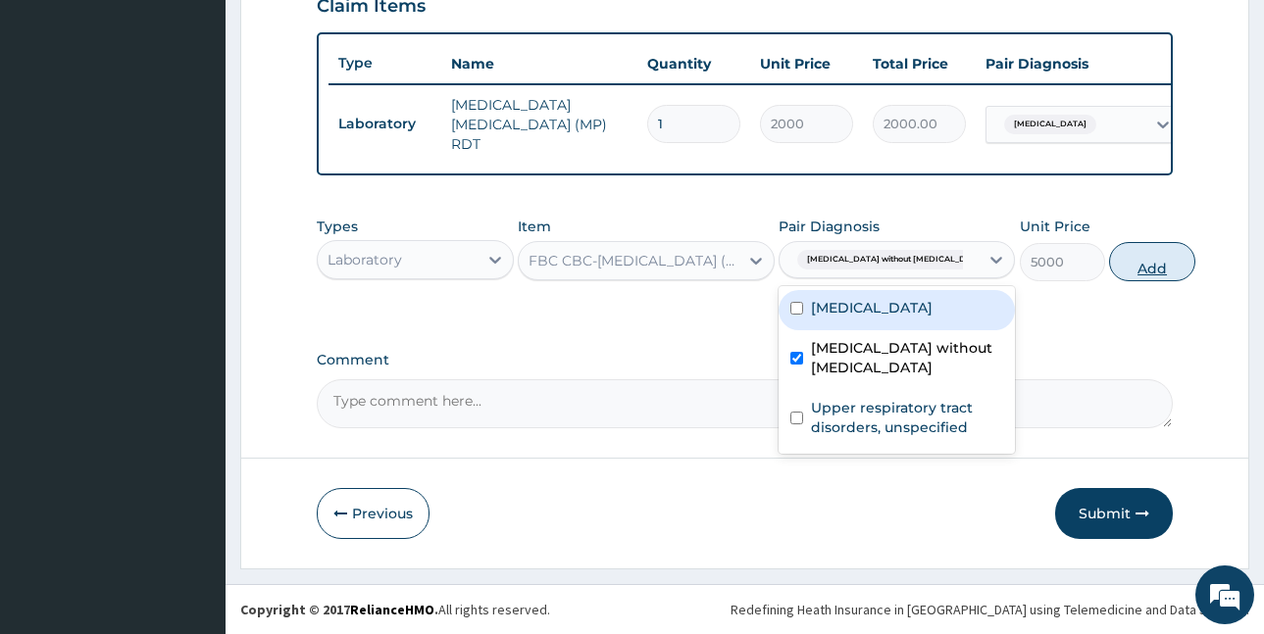
click at [1109, 274] on button "Add" at bounding box center [1151, 261] width 85 height 39
type input "0"
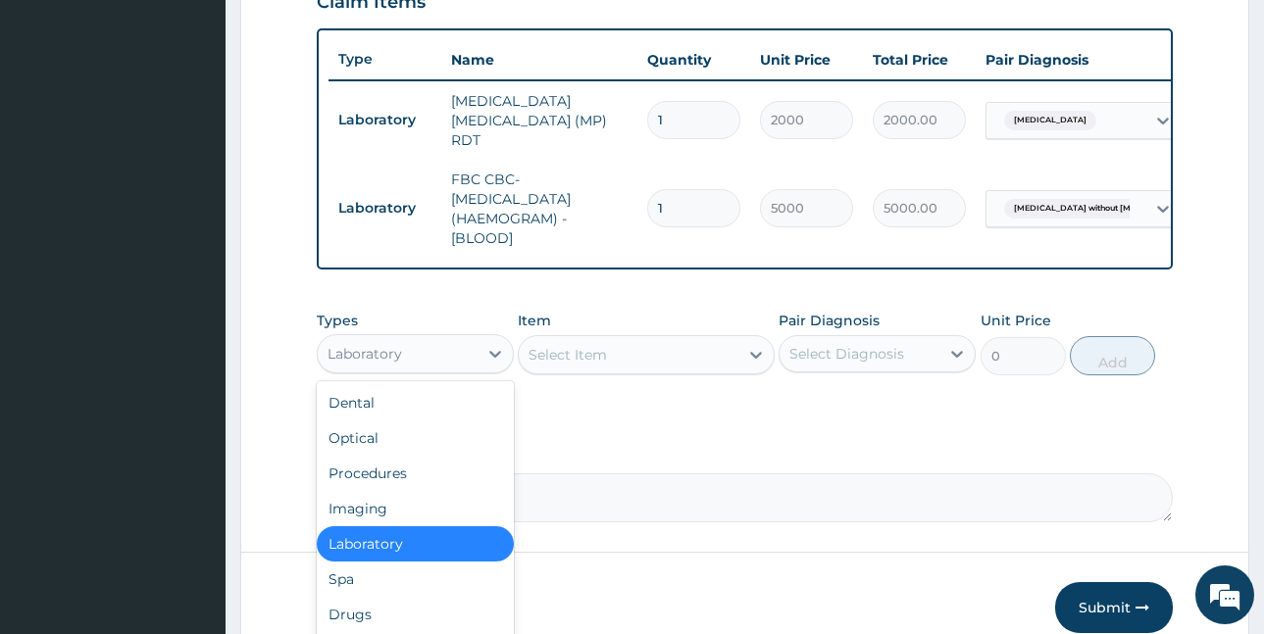
click at [389, 347] on div "Laboratory" at bounding box center [398, 353] width 160 height 31
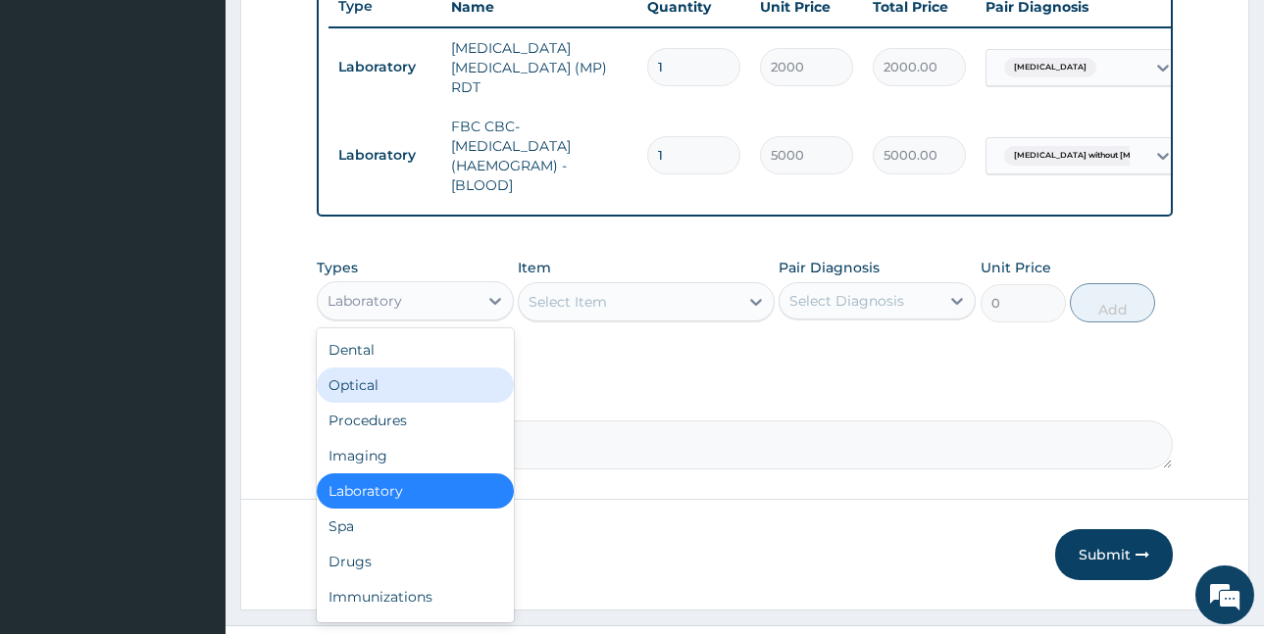
scroll to position [799, 0]
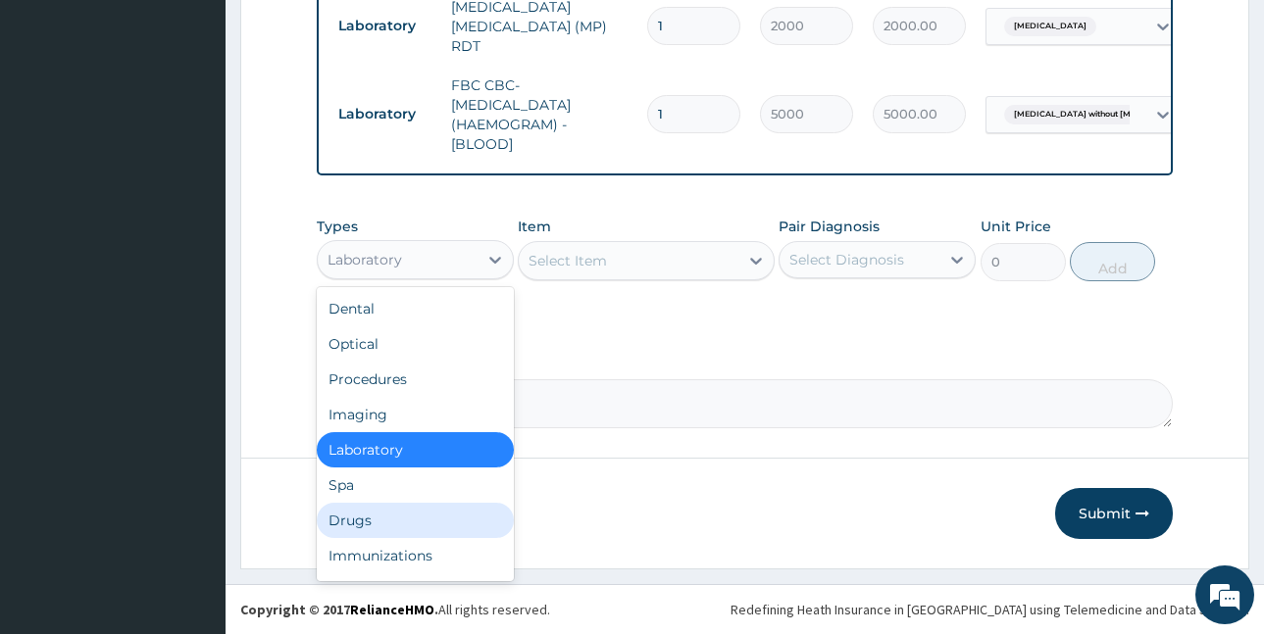
click at [349, 523] on div "Drugs" at bounding box center [415, 520] width 197 height 35
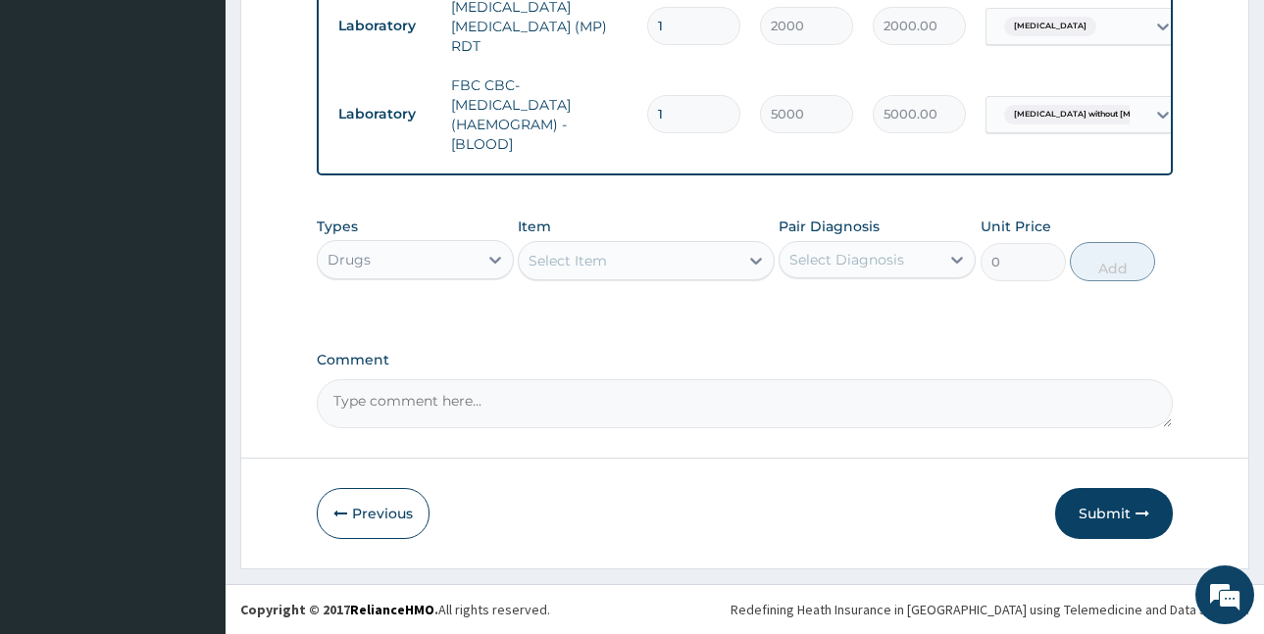
click at [570, 249] on div "Select Item" at bounding box center [629, 260] width 220 height 31
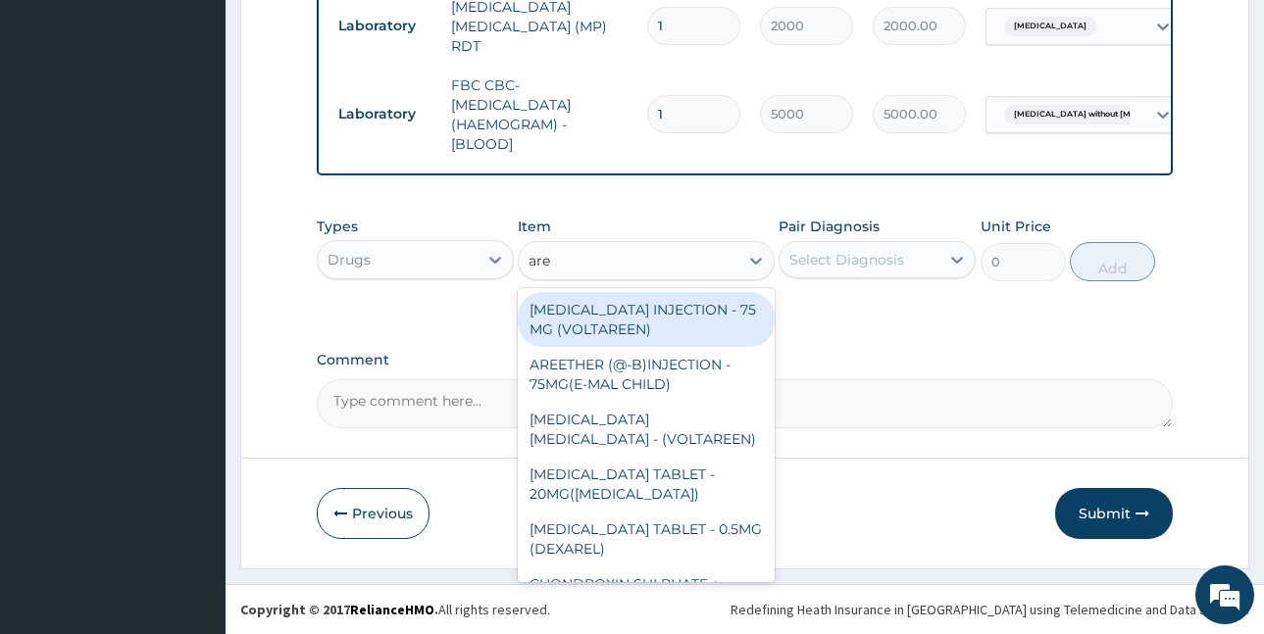
type input "aree"
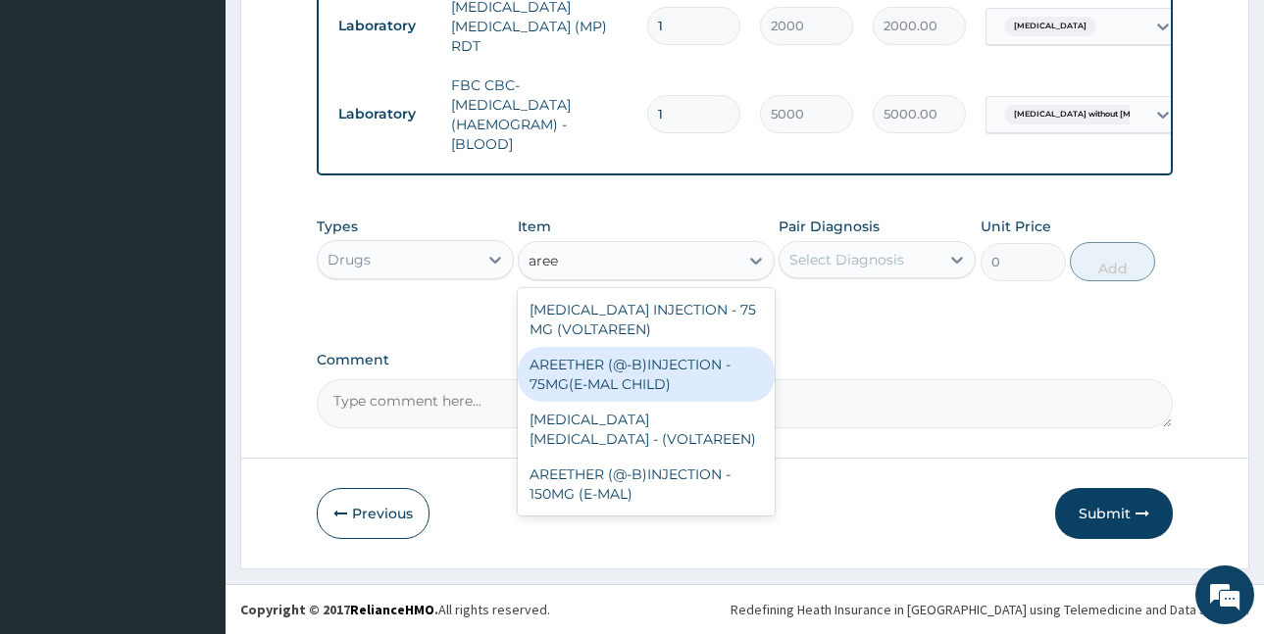
click at [672, 373] on div "AREETHER (@-B)INJECTION - 75MG(E-MAL CHILD)" at bounding box center [646, 374] width 257 height 55
type input "1204"
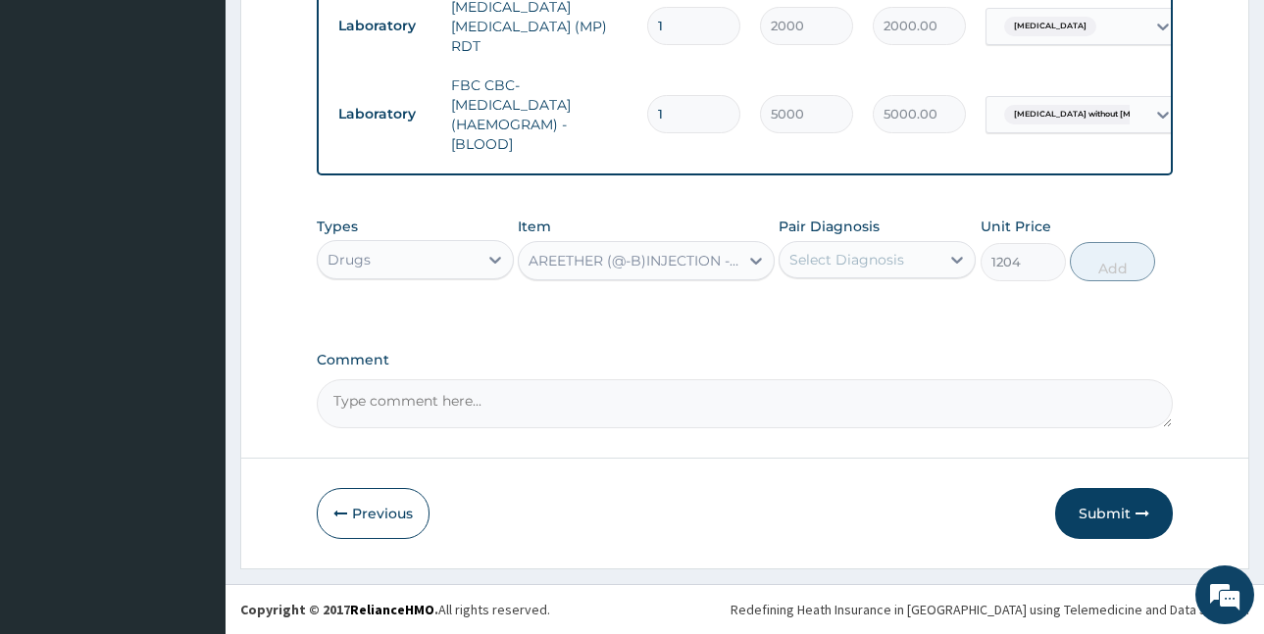
click at [872, 256] on div "Select Diagnosis" at bounding box center [846, 260] width 115 height 20
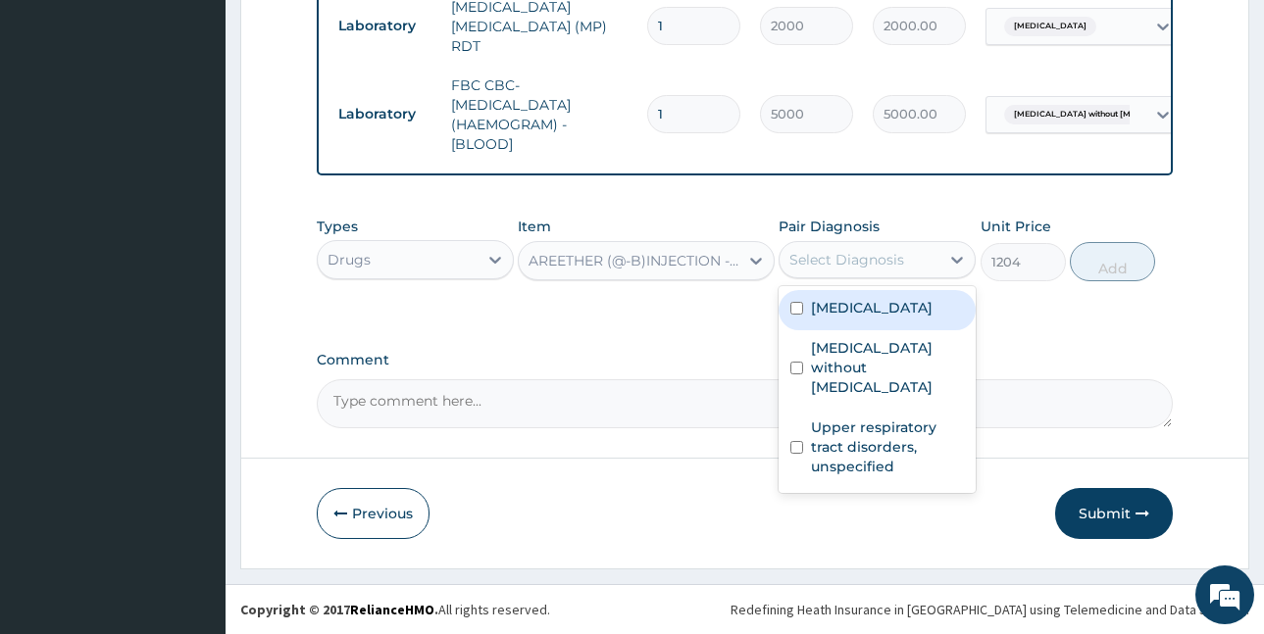
click at [873, 314] on label "[MEDICAL_DATA]" at bounding box center [872, 308] width 122 height 20
checkbox input "true"
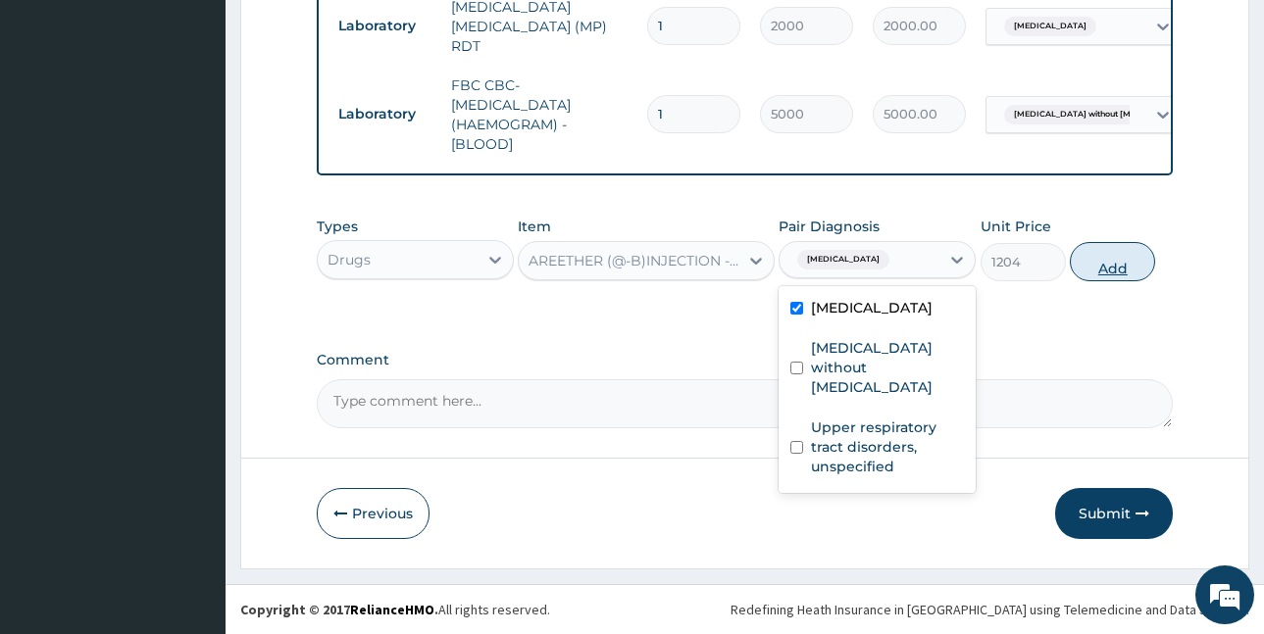
click at [1126, 261] on button "Add" at bounding box center [1112, 261] width 85 height 39
type input "0"
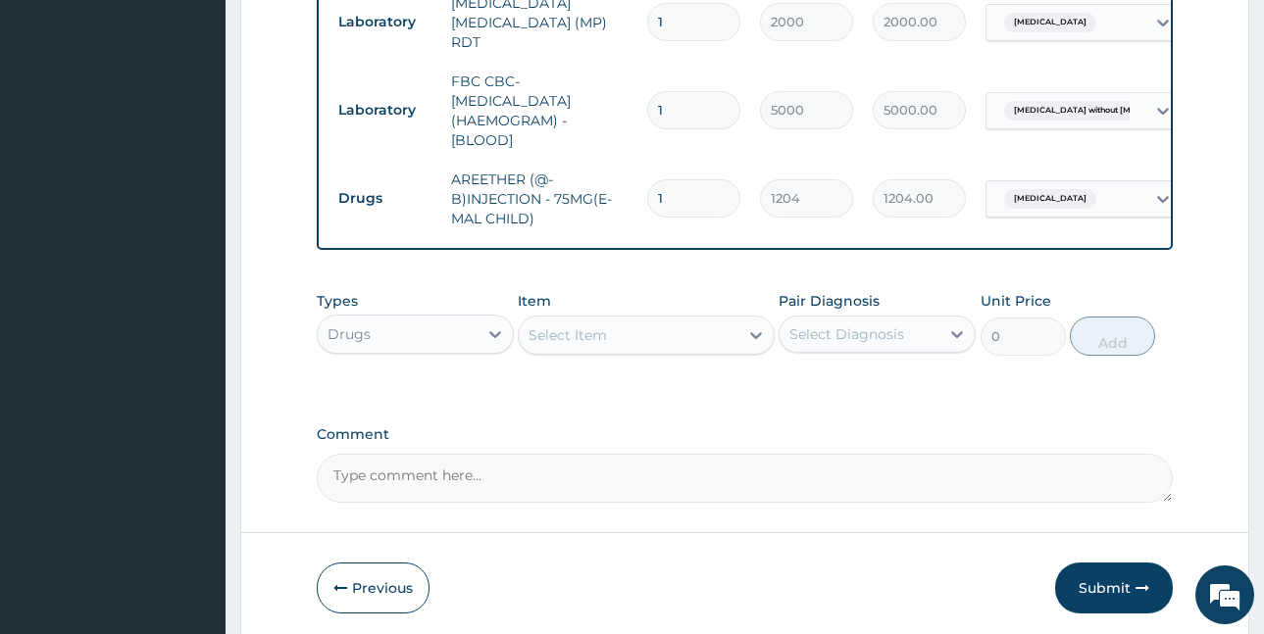
drag, startPoint x: 685, startPoint y: 193, endPoint x: 644, endPoint y: 193, distance: 41.2
click at [644, 193] on td "1" at bounding box center [693, 199] width 113 height 58
type input "3"
type input "3612.00"
type input "3"
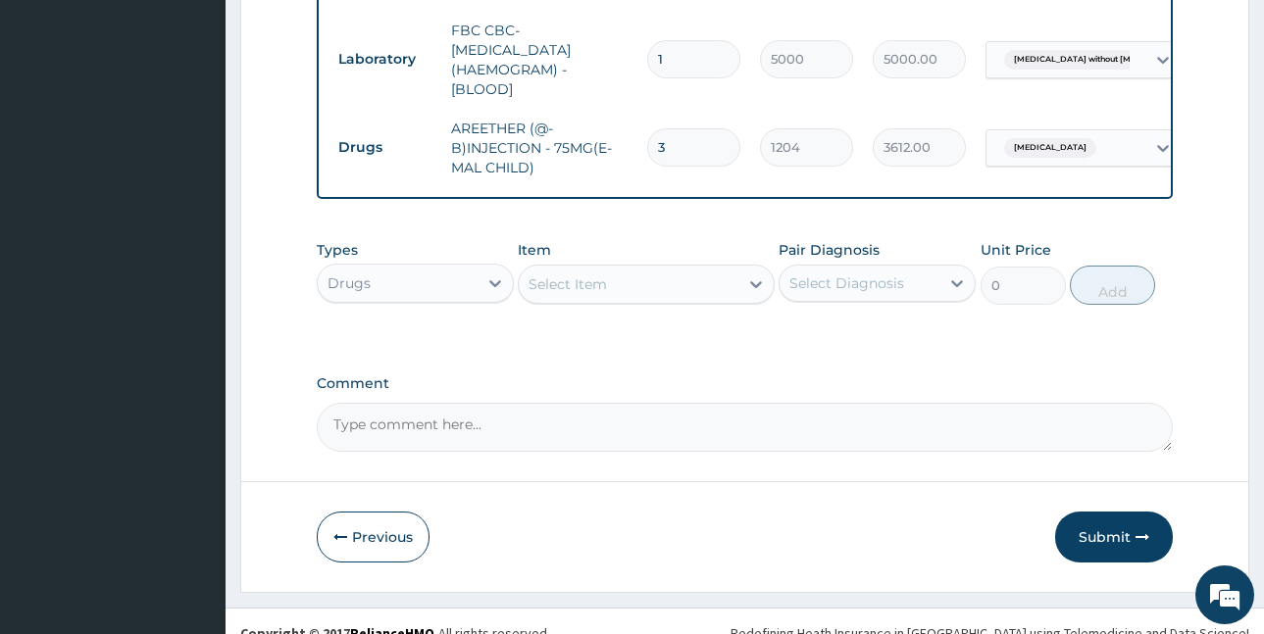
scroll to position [877, 0]
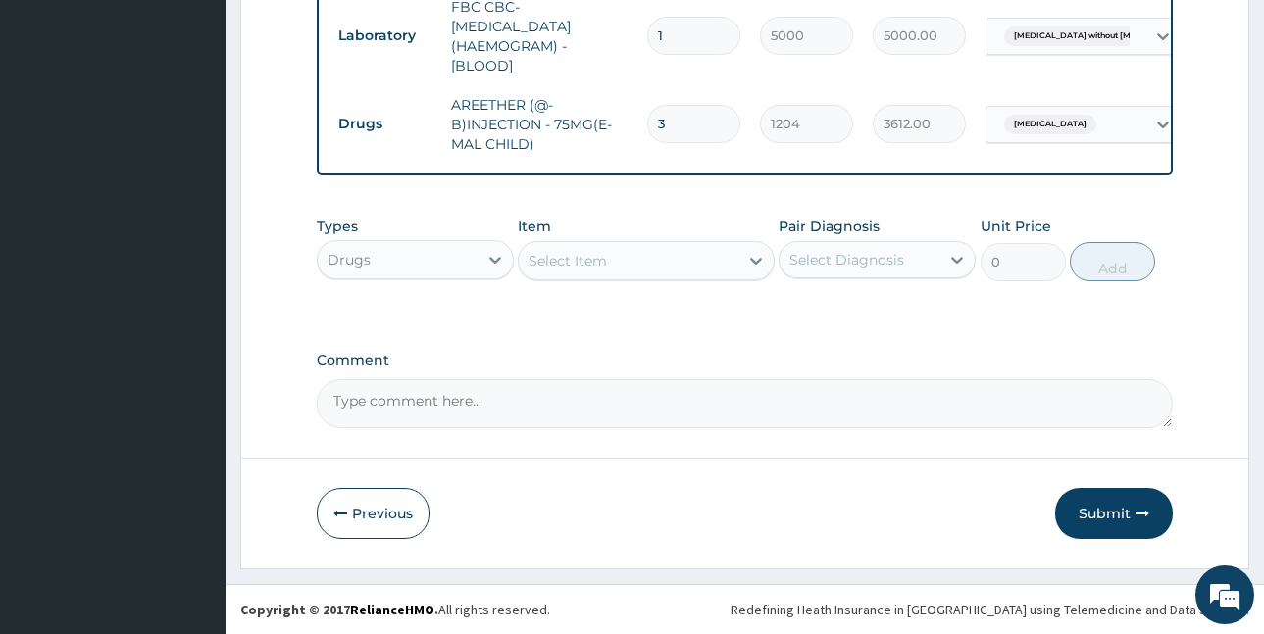
click at [592, 264] on div "Select Item" at bounding box center [567, 261] width 78 height 20
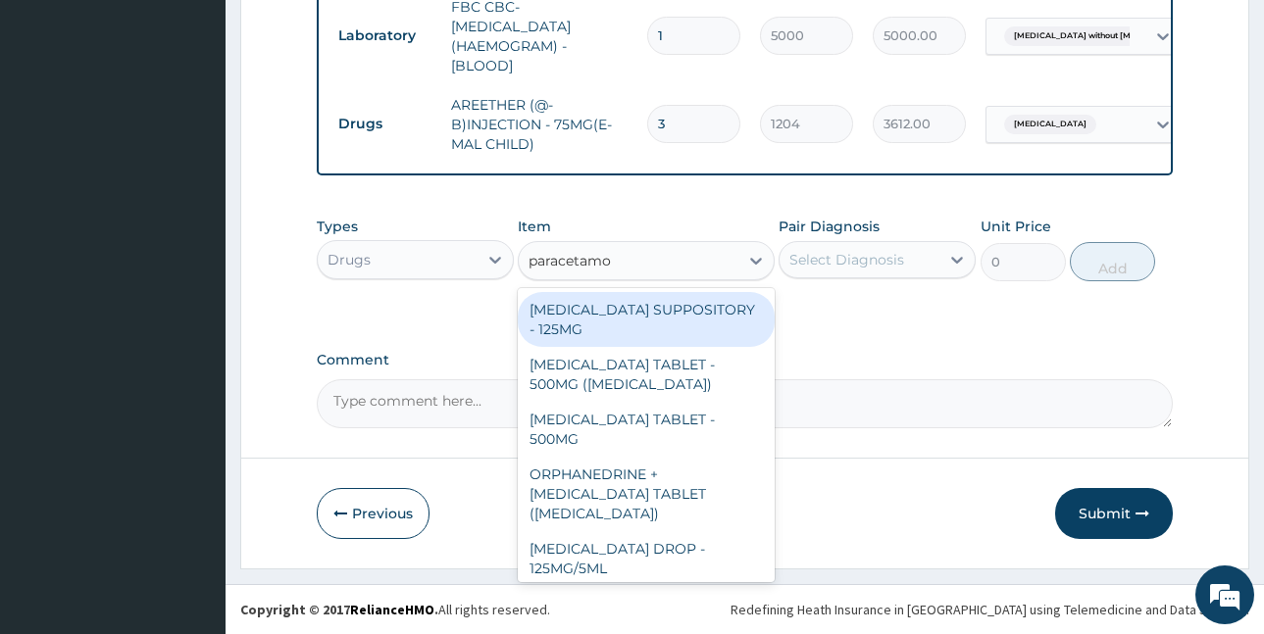
type input "[MEDICAL_DATA]"
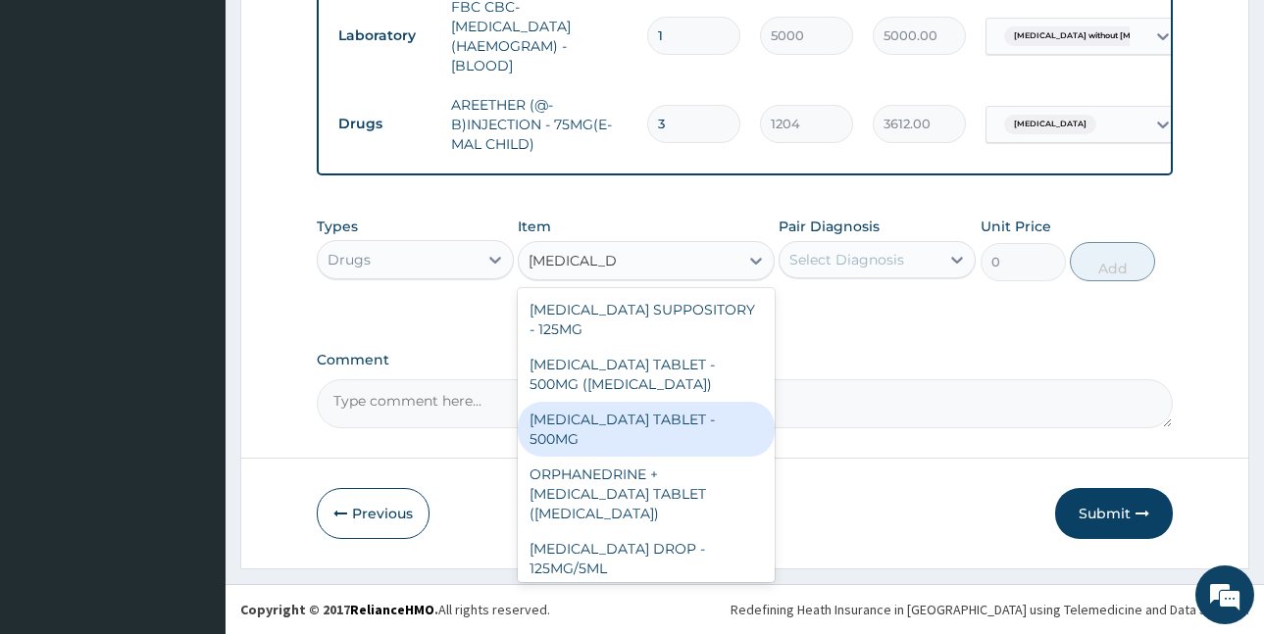
click at [679, 418] on div "[MEDICAL_DATA] TABLET - 500MG" at bounding box center [646, 429] width 257 height 55
type input "33.599999999999994"
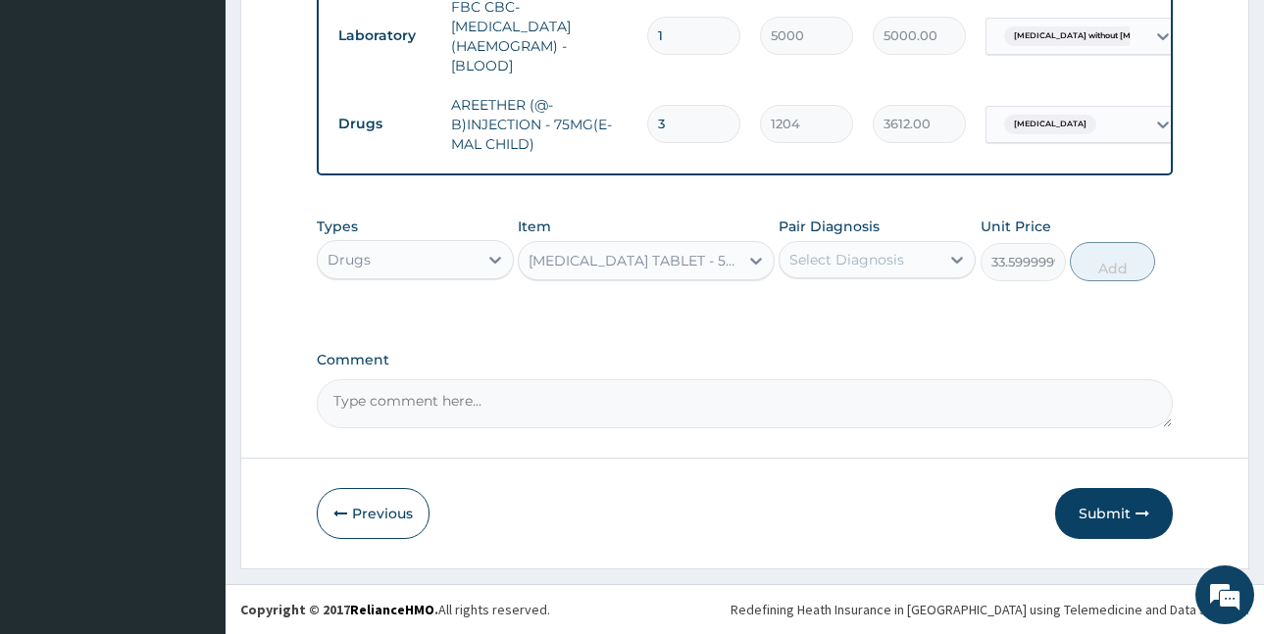
click at [882, 270] on div "Select Diagnosis" at bounding box center [859, 259] width 160 height 31
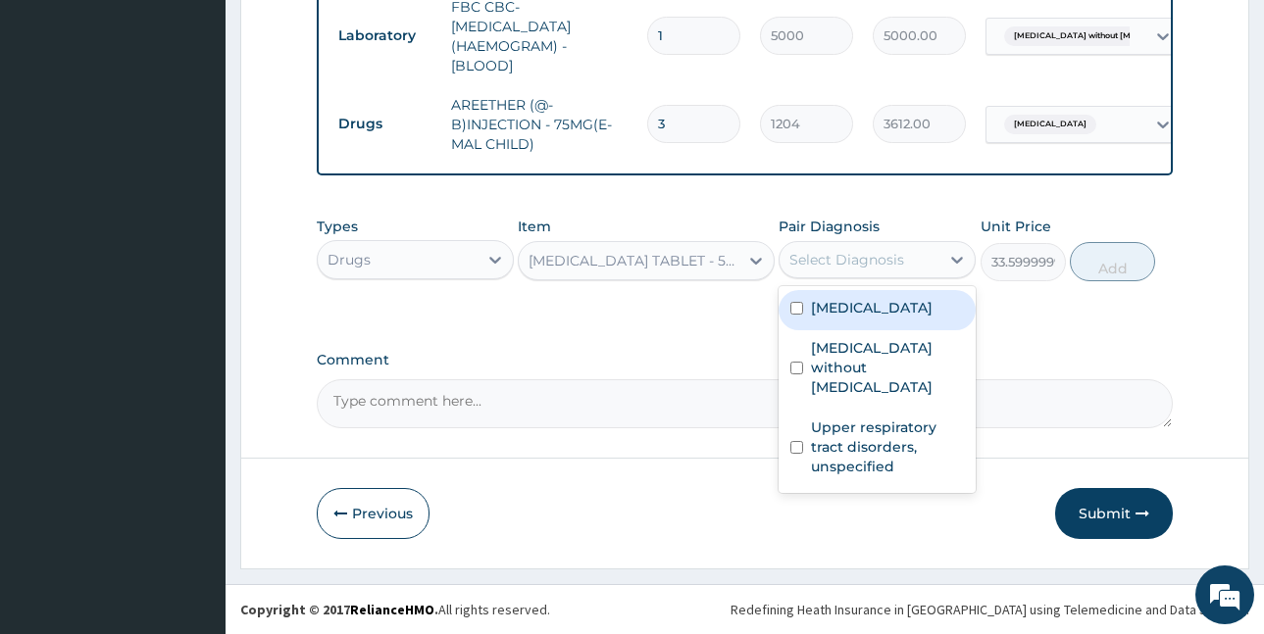
click at [885, 311] on label "[MEDICAL_DATA]" at bounding box center [872, 308] width 122 height 20
checkbox input "true"
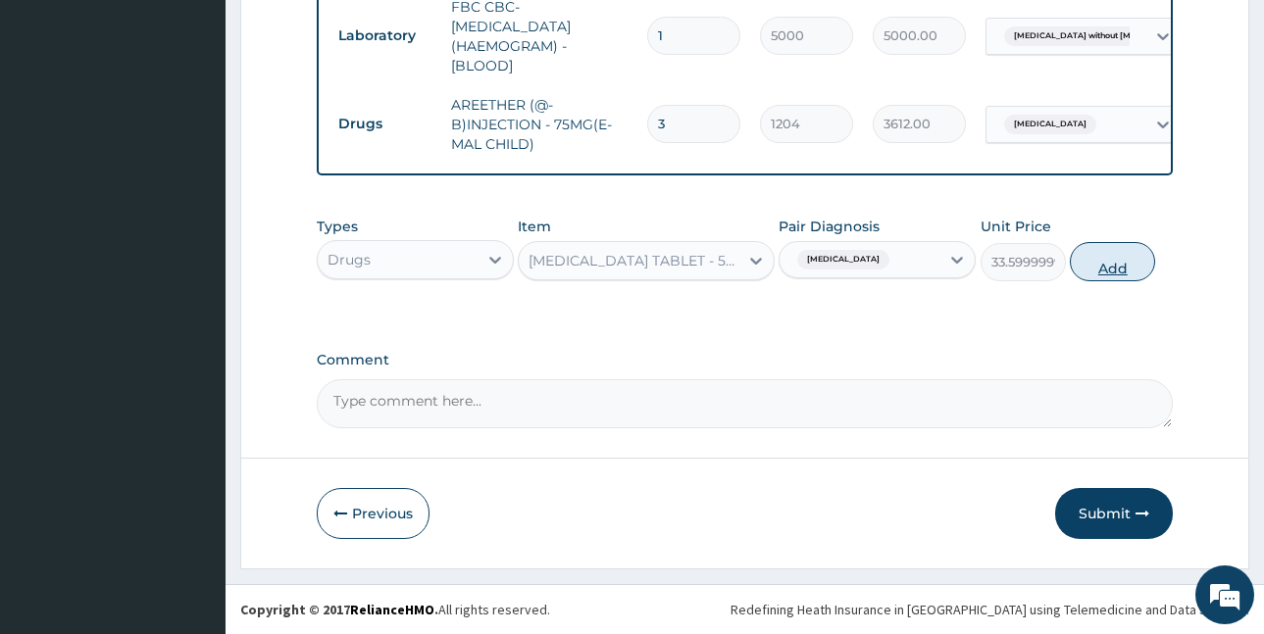
click at [1115, 263] on button "Add" at bounding box center [1112, 261] width 85 height 39
type input "0"
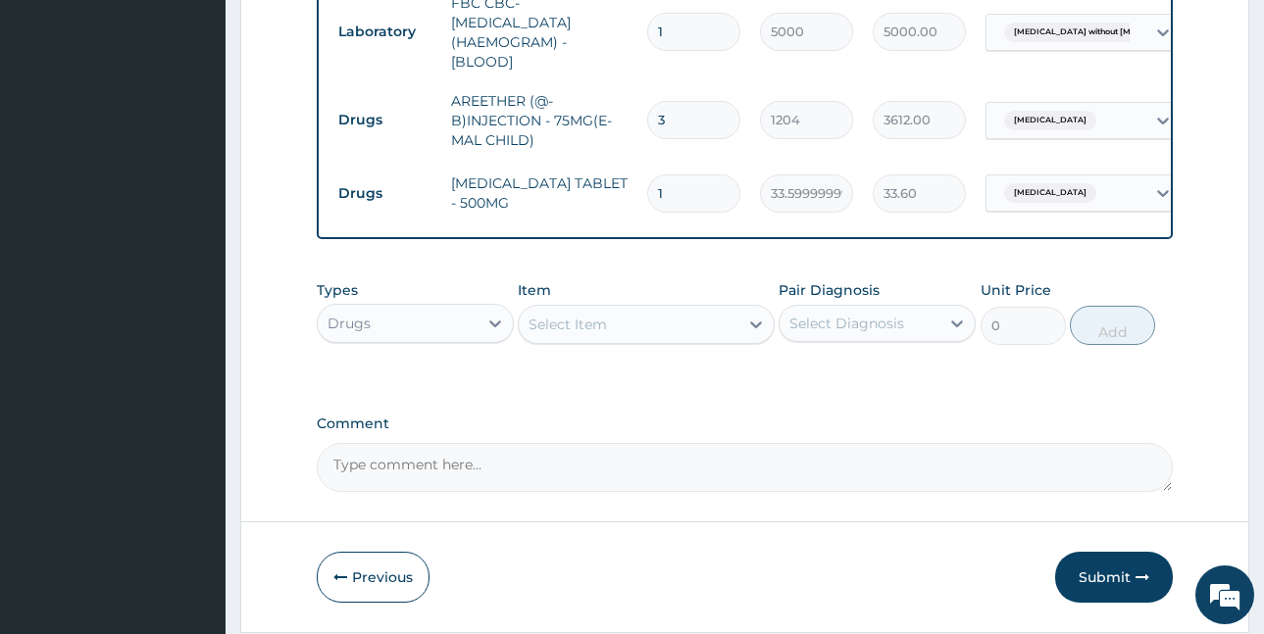
type input "12"
type input "403.20"
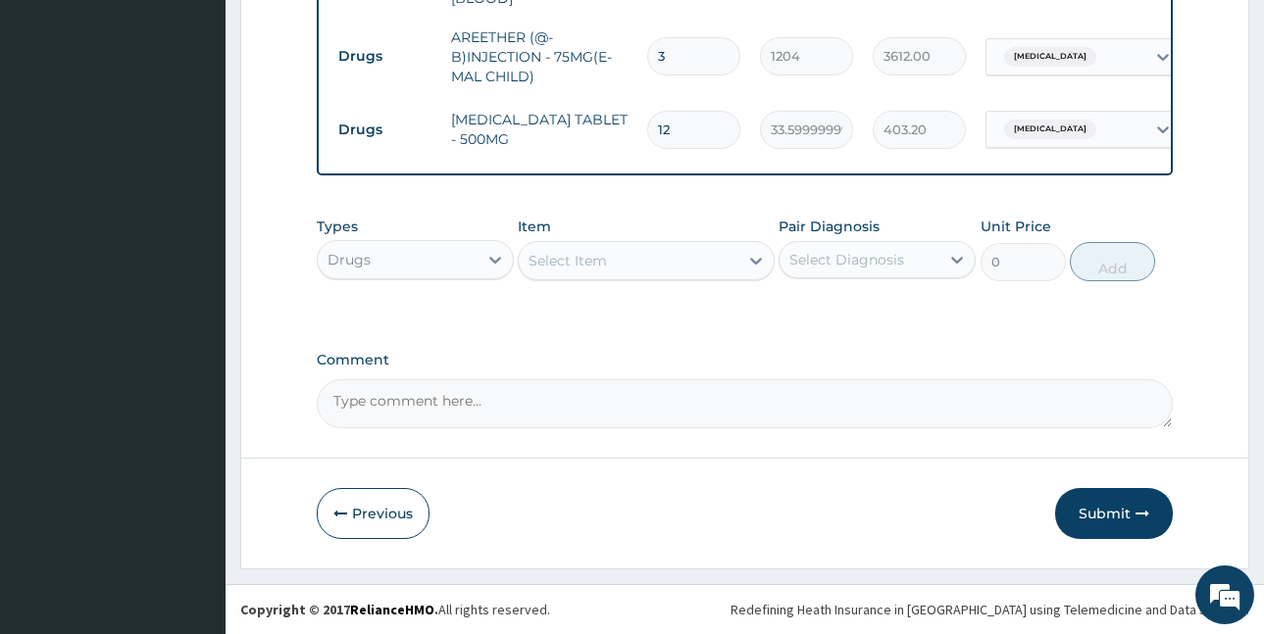
scroll to position [945, 0]
type input "12"
click at [629, 263] on div "Select Item" at bounding box center [629, 260] width 220 height 31
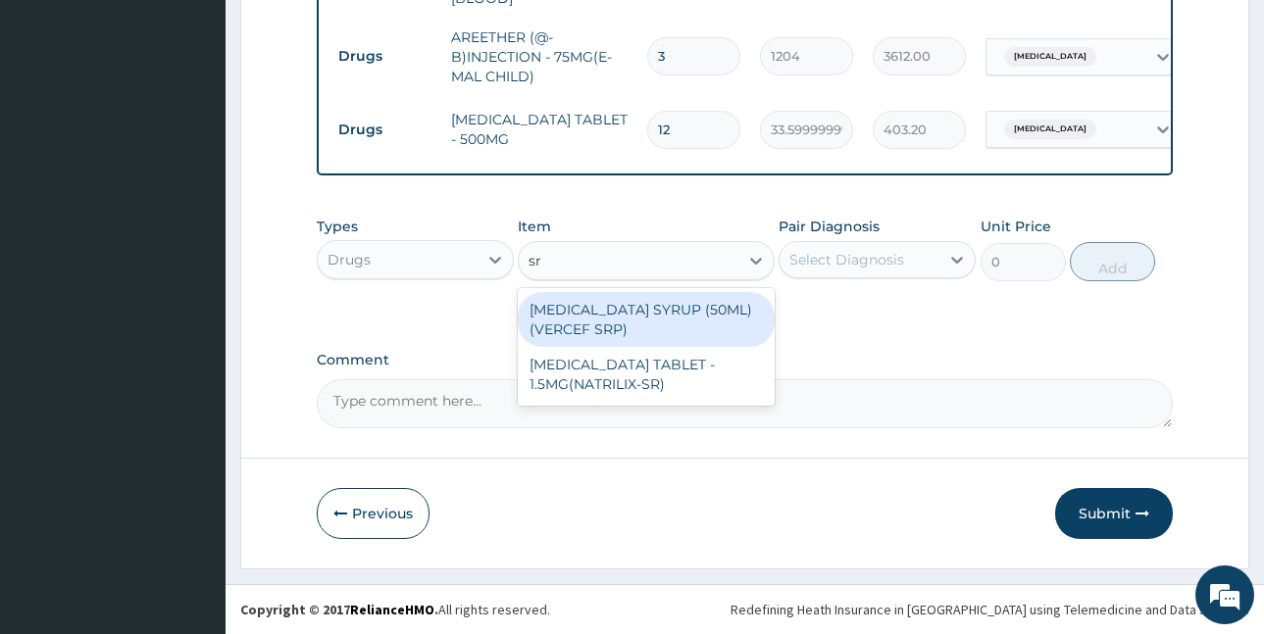
type input "s"
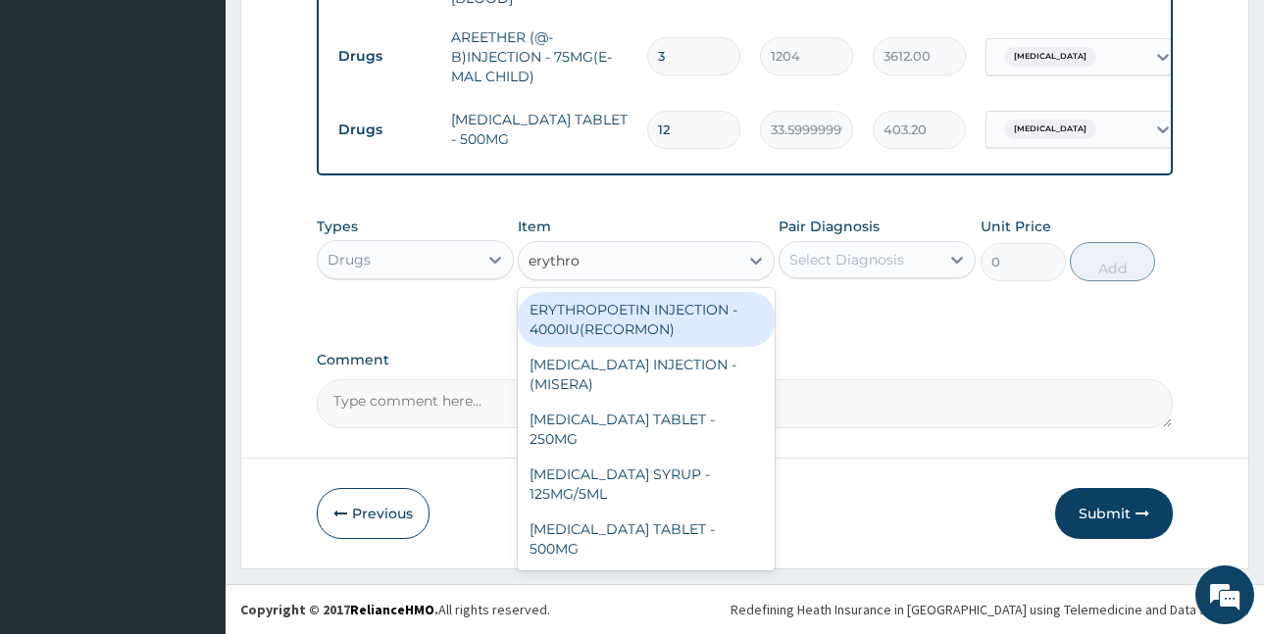
type input "erythrom"
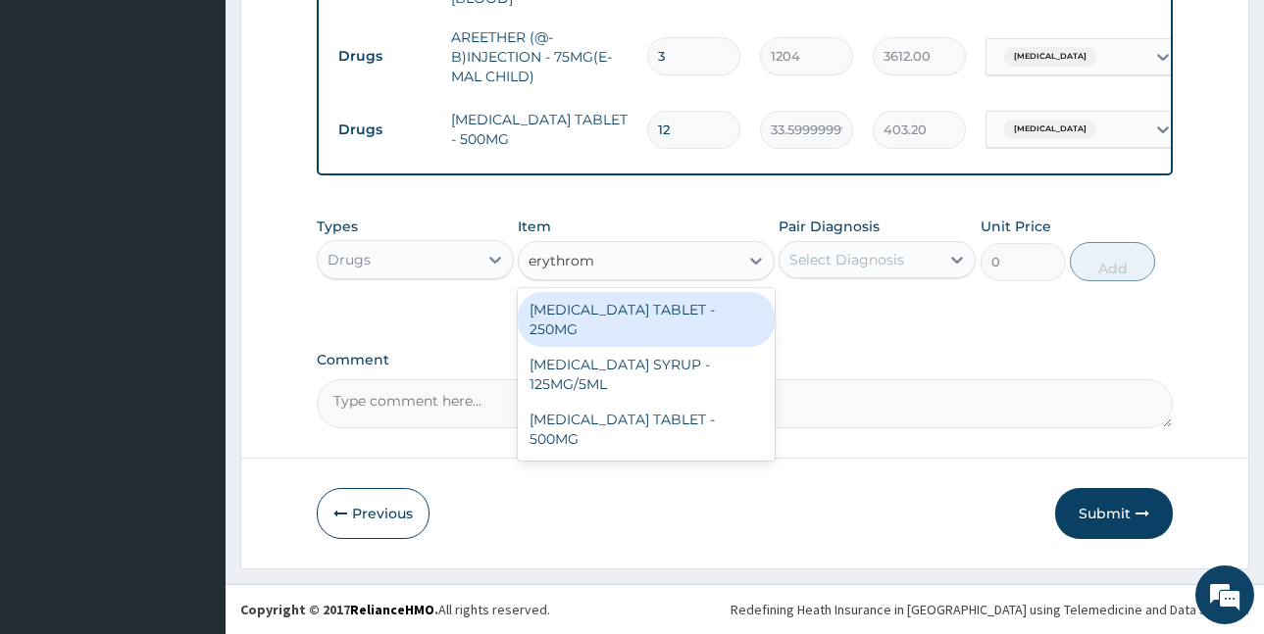
click at [730, 305] on div "[MEDICAL_DATA] TABLET - 250MG" at bounding box center [646, 319] width 257 height 55
type input "140"
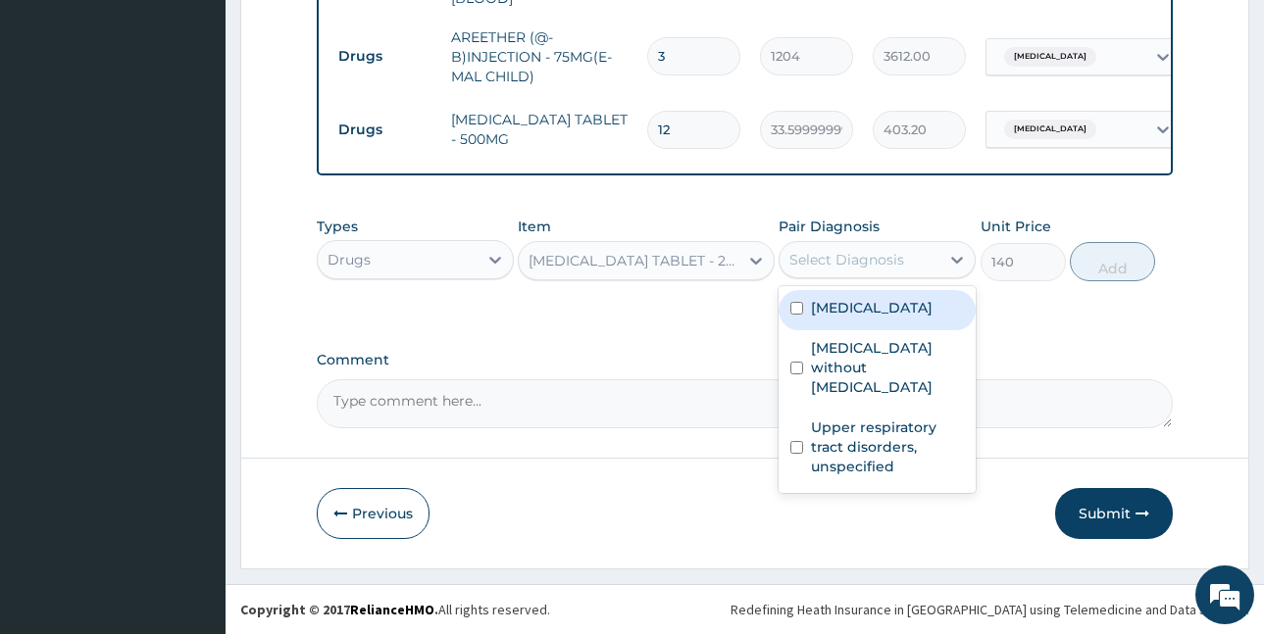
click at [842, 260] on div "Select Diagnosis" at bounding box center [846, 260] width 115 height 20
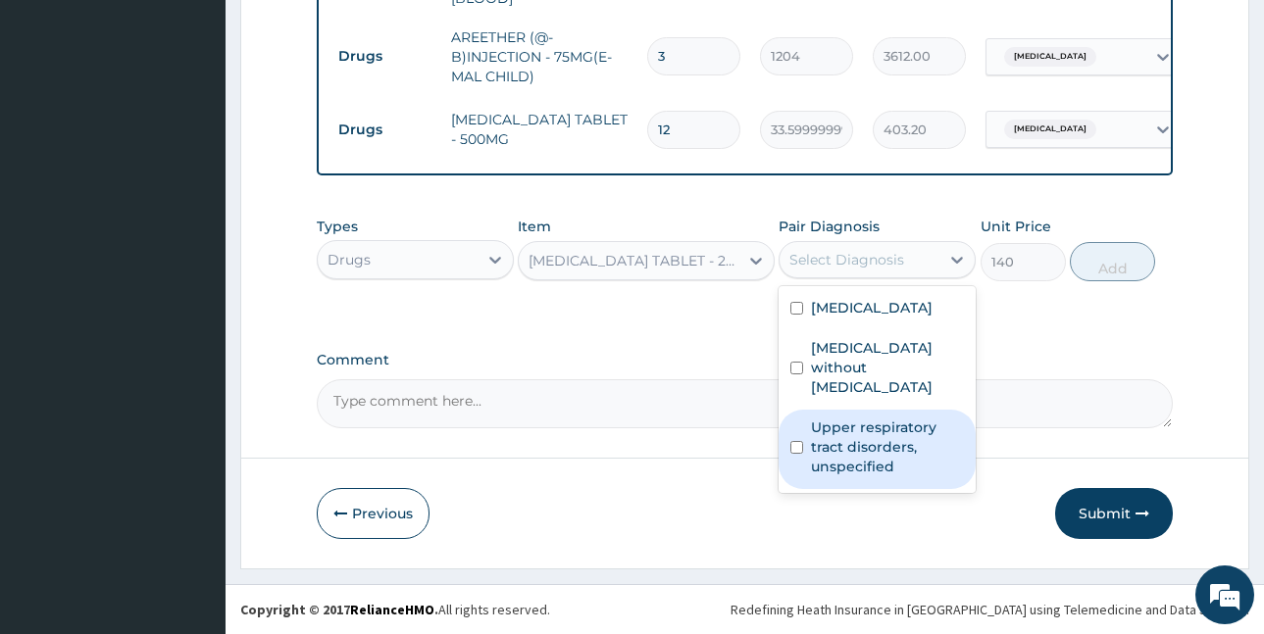
click at [876, 424] on label "Upper respiratory tract disorders, unspecified" at bounding box center [887, 447] width 153 height 59
checkbox input "true"
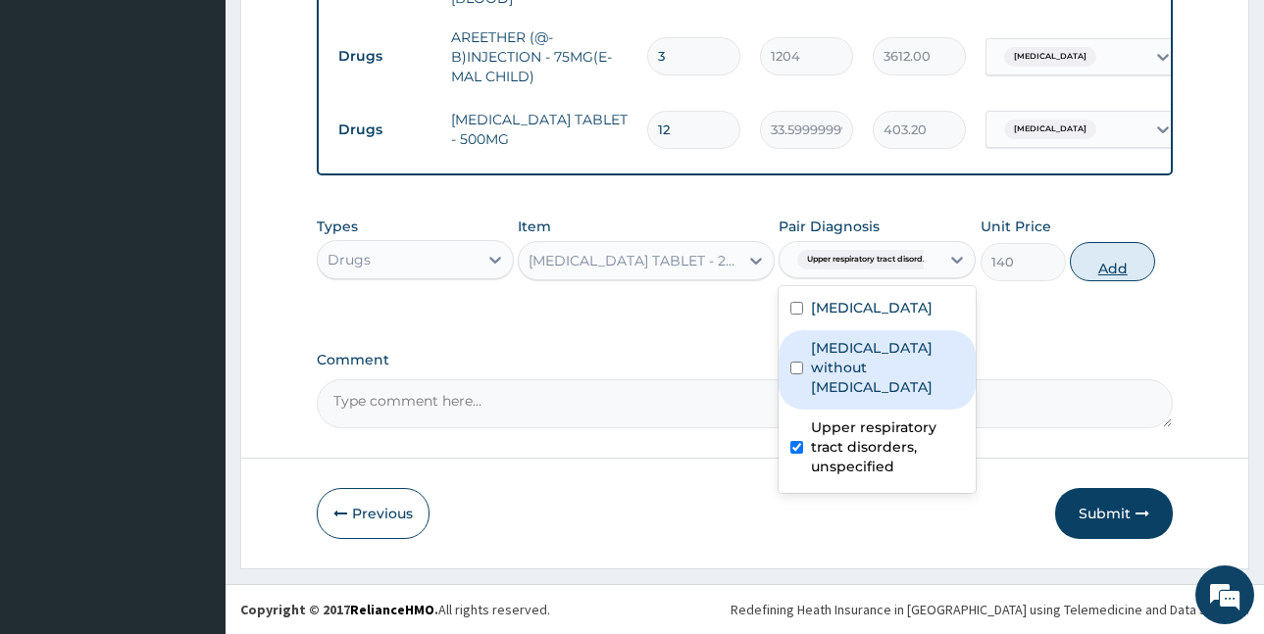
click at [1098, 266] on button "Add" at bounding box center [1112, 261] width 85 height 39
type input "0"
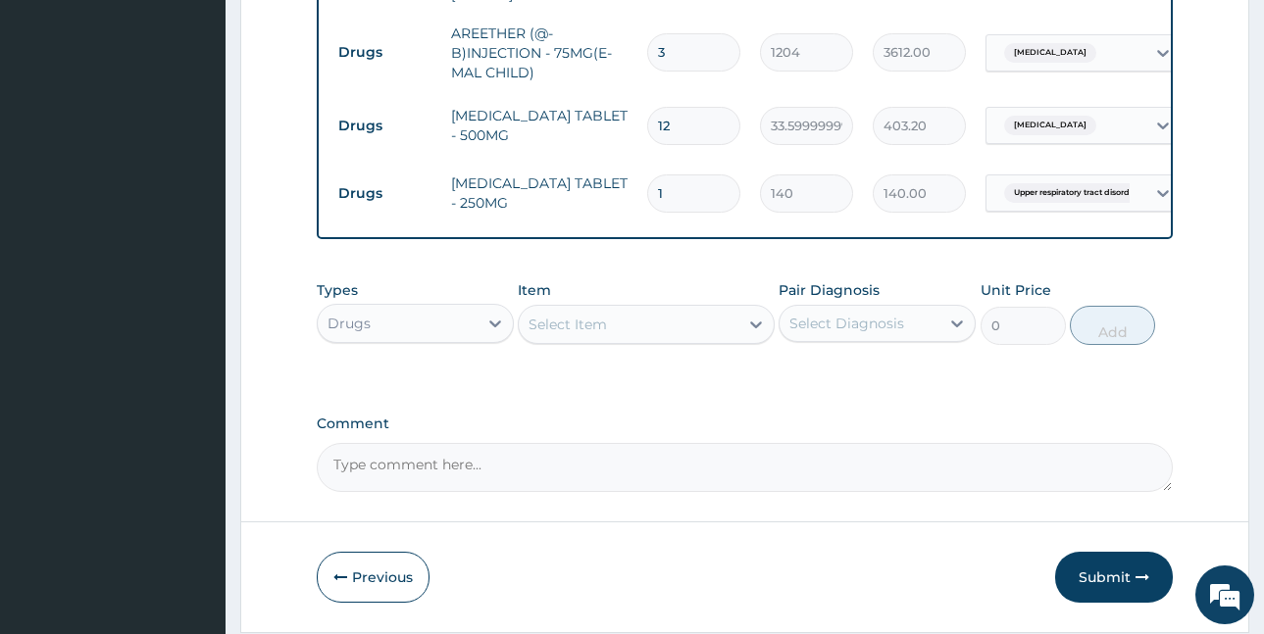
type input "10"
type input "1400.00"
type input "10"
click at [590, 332] on div "Select Item" at bounding box center [567, 325] width 78 height 20
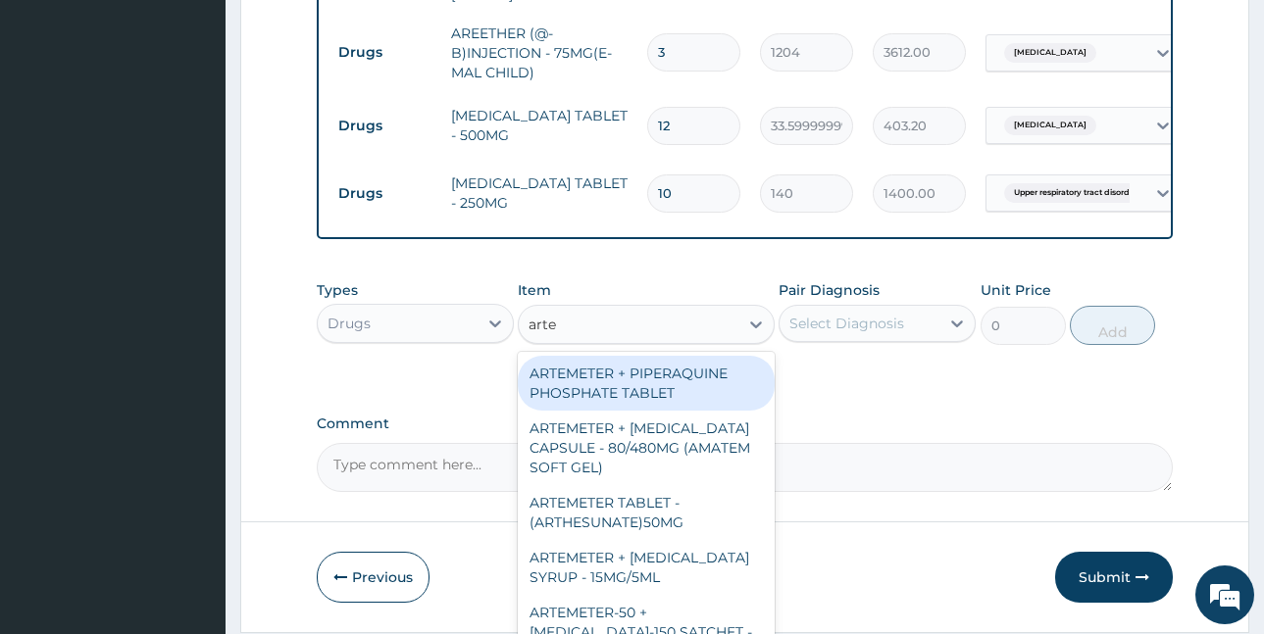
type input "artem"
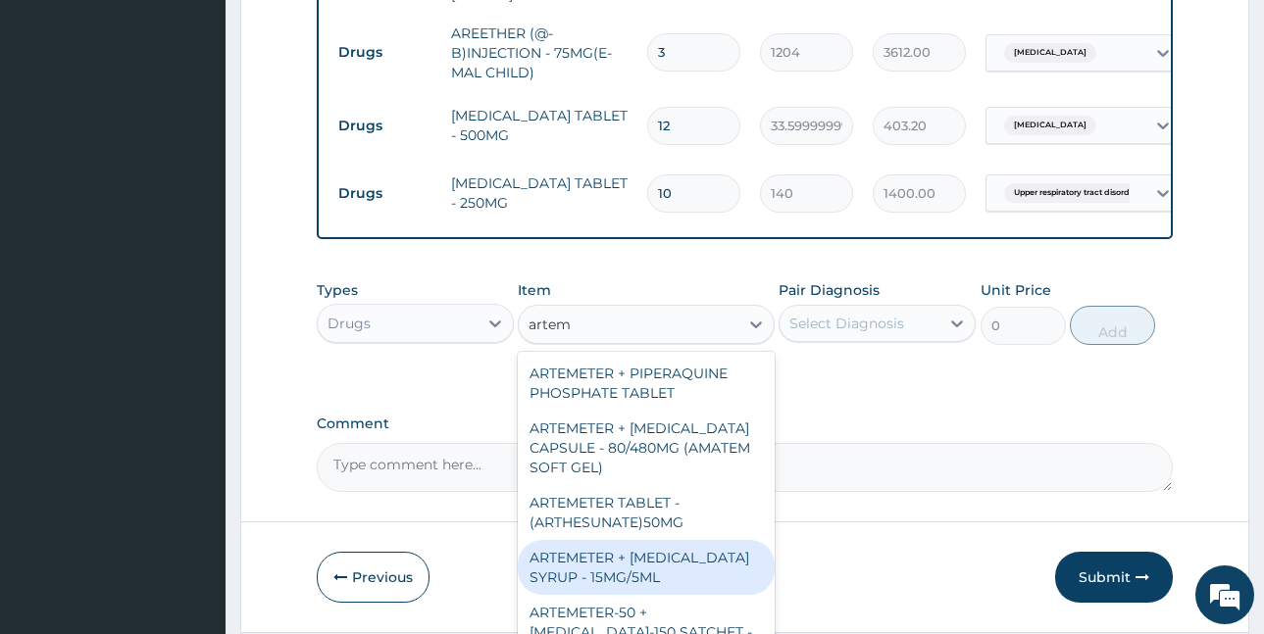
click at [646, 577] on div "ARTEMETER + [MEDICAL_DATA] SYRUP - 15MG/5ML" at bounding box center [646, 567] width 257 height 55
type input "1400"
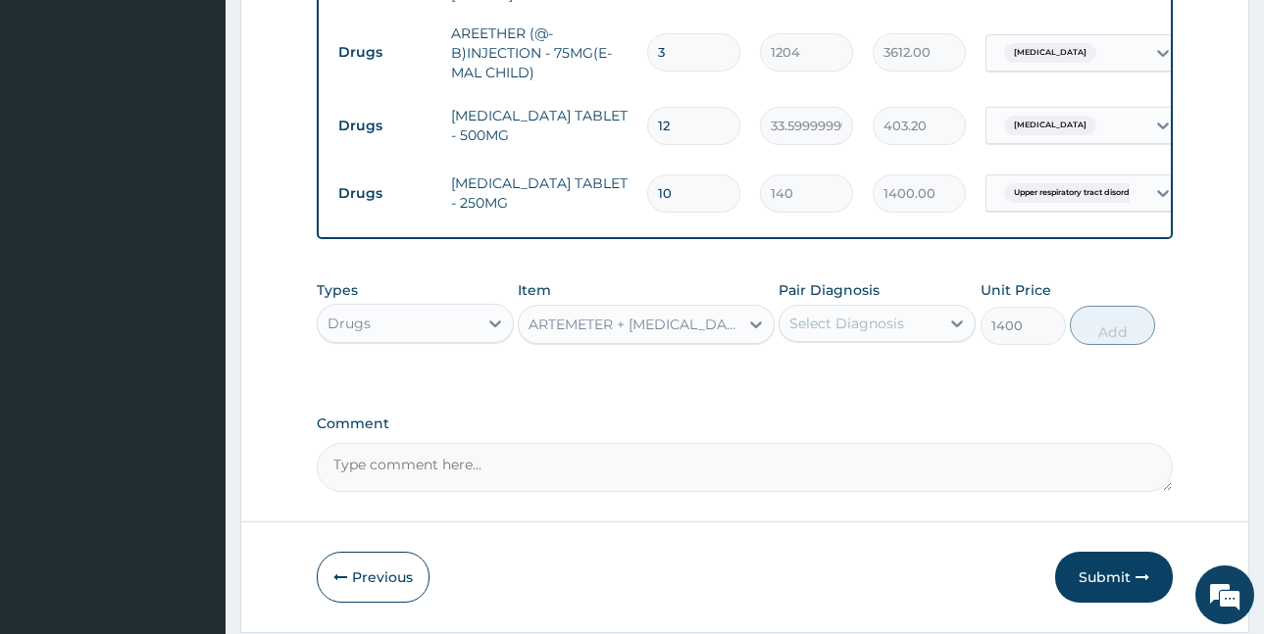
click at [863, 333] on div "Select Diagnosis" at bounding box center [846, 324] width 115 height 20
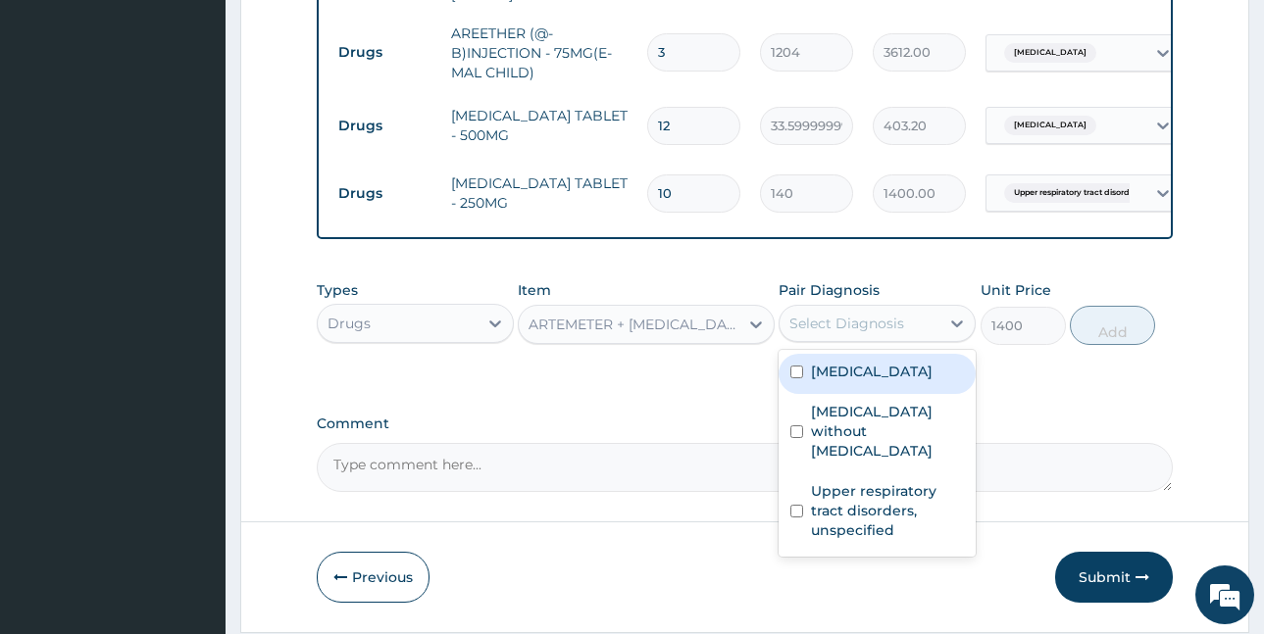
click at [863, 373] on label "[MEDICAL_DATA]" at bounding box center [872, 372] width 122 height 20
checkbox input "true"
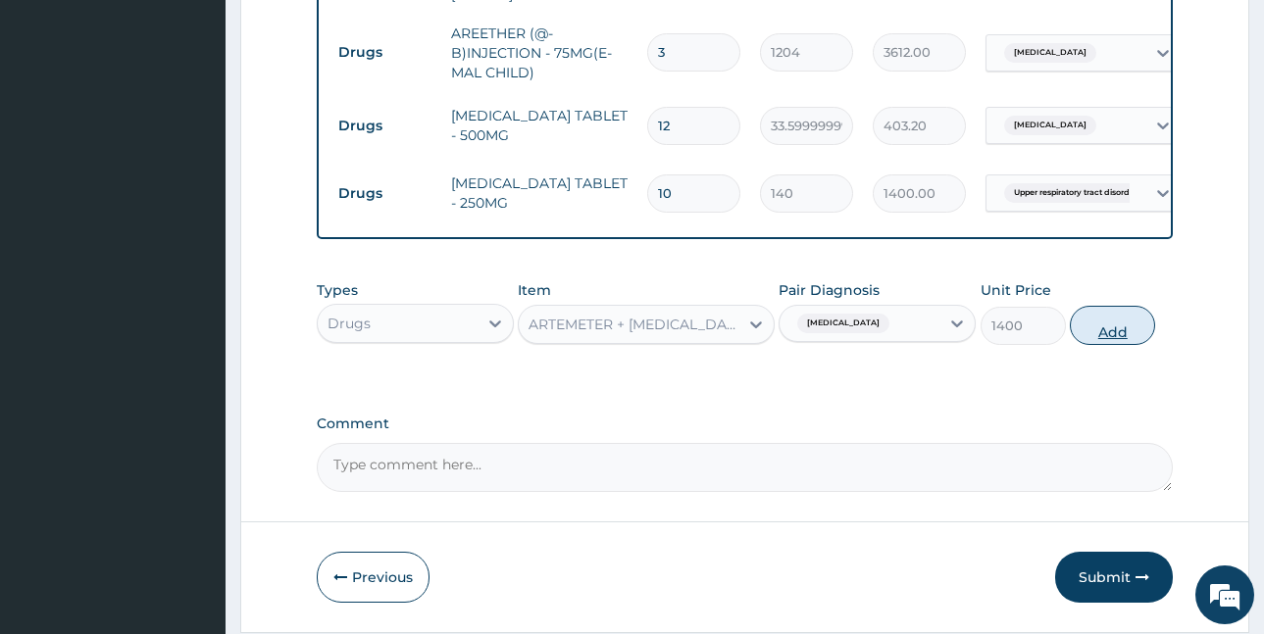
click at [1092, 329] on button "Add" at bounding box center [1112, 325] width 85 height 39
type input "0"
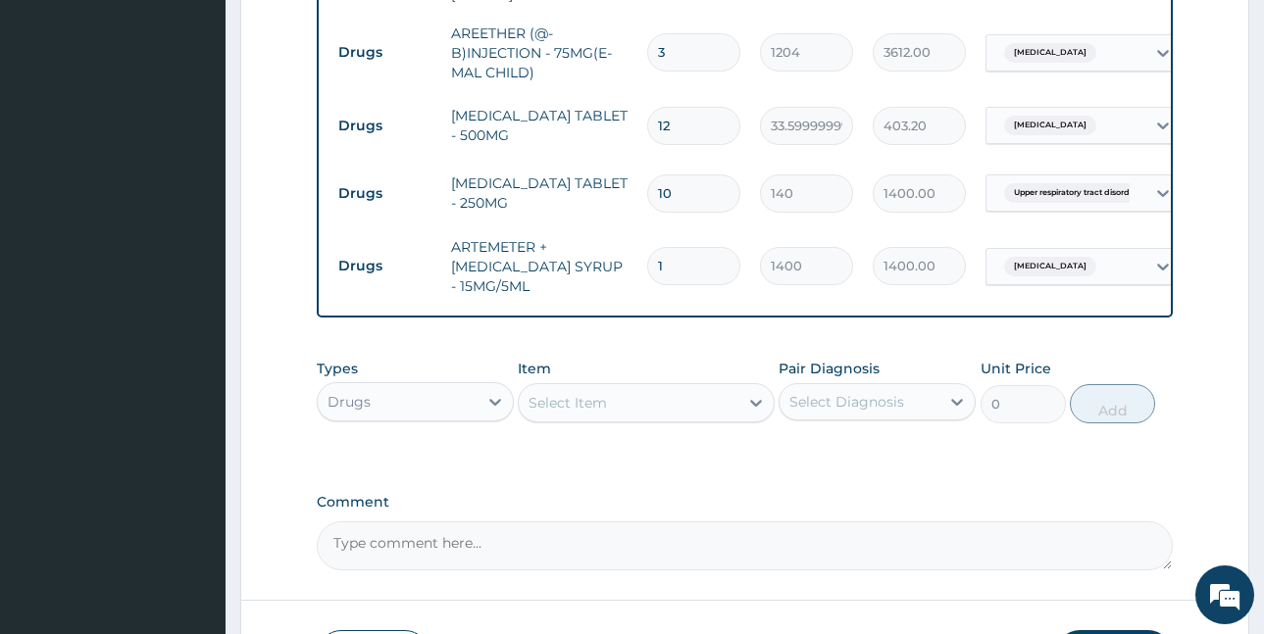
click at [365, 412] on div "Drugs" at bounding box center [348, 402] width 43 height 20
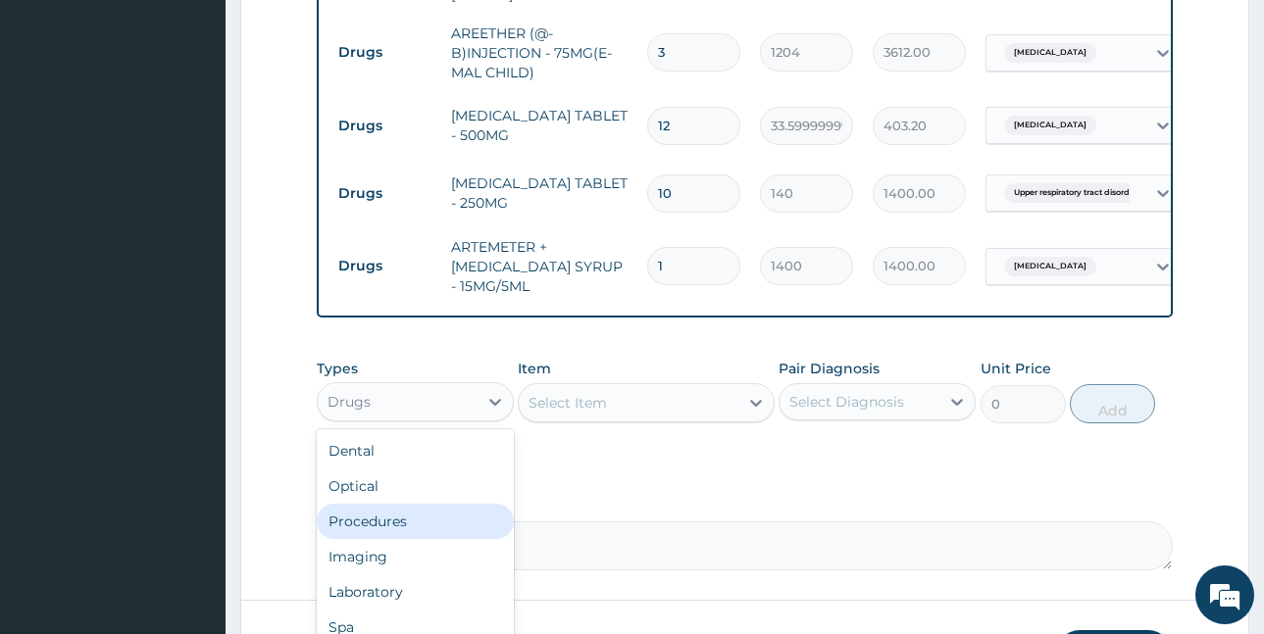
click at [414, 527] on div "Procedures" at bounding box center [415, 521] width 197 height 35
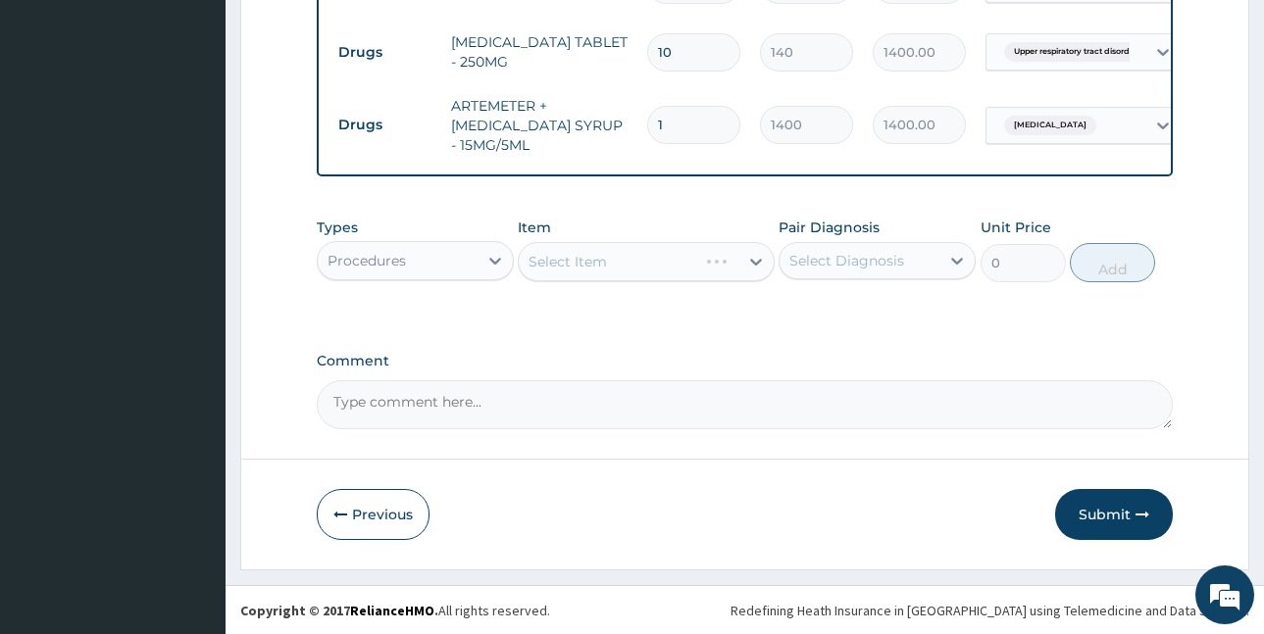
scroll to position [1091, 0]
click at [600, 259] on div "Select Item" at bounding box center [567, 261] width 78 height 20
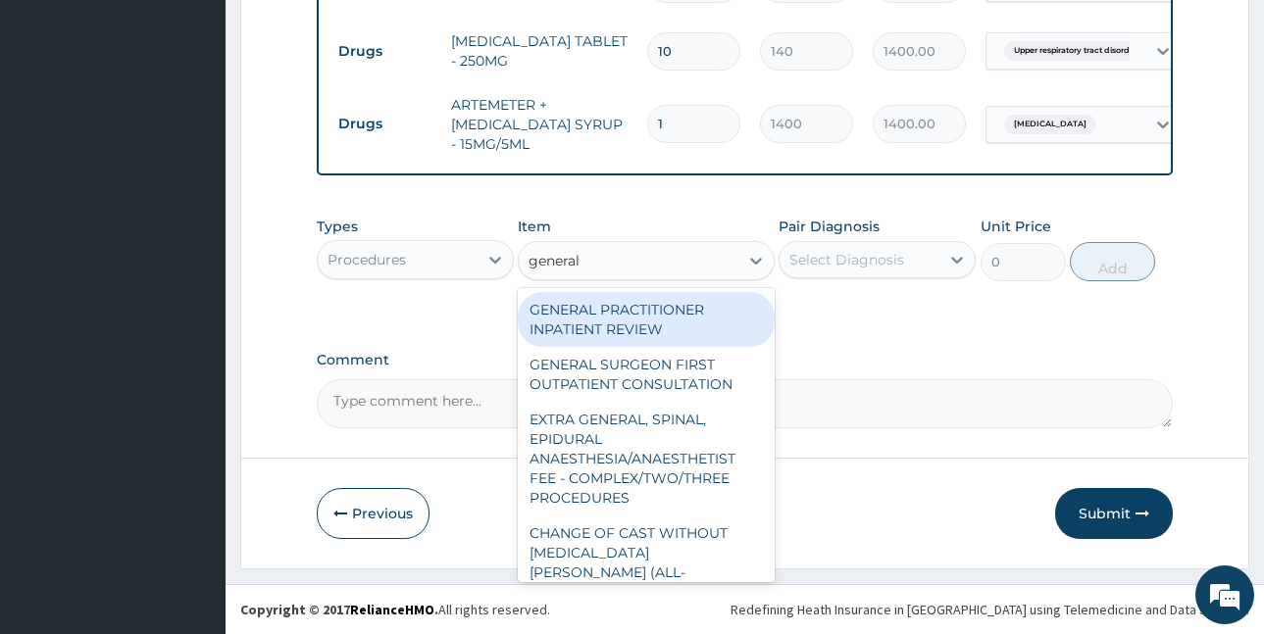
type input "general p"
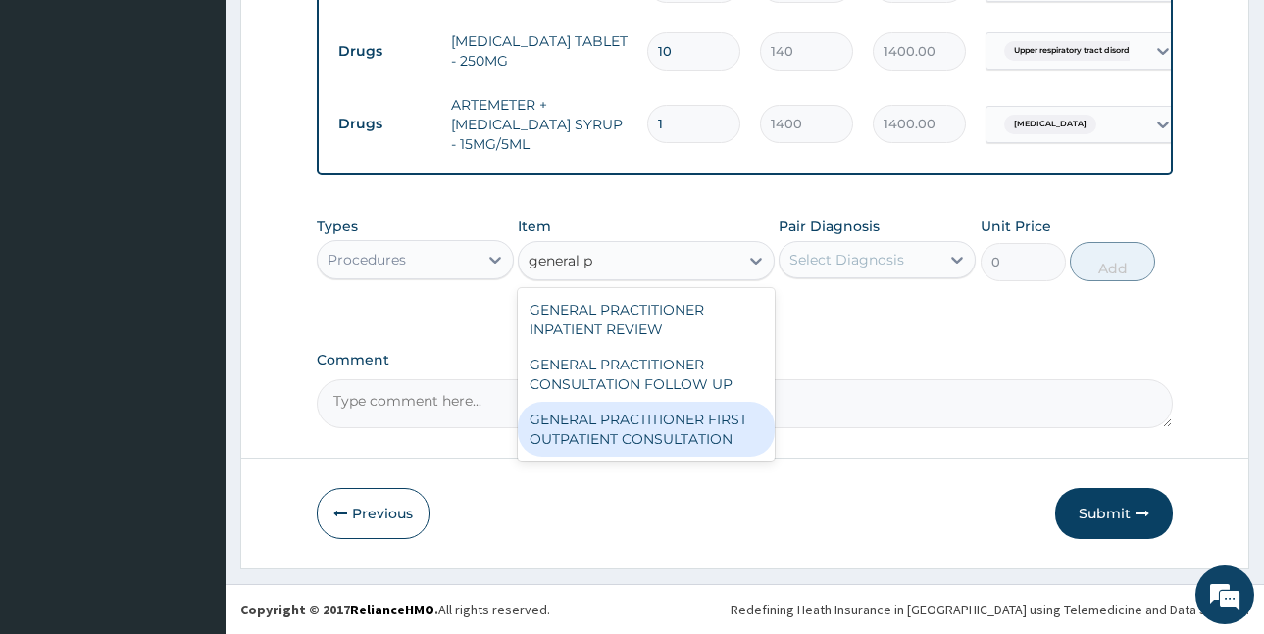
click at [642, 438] on div "GENERAL PRACTITIONER FIRST OUTPATIENT CONSULTATION" at bounding box center [646, 429] width 257 height 55
type input "3750"
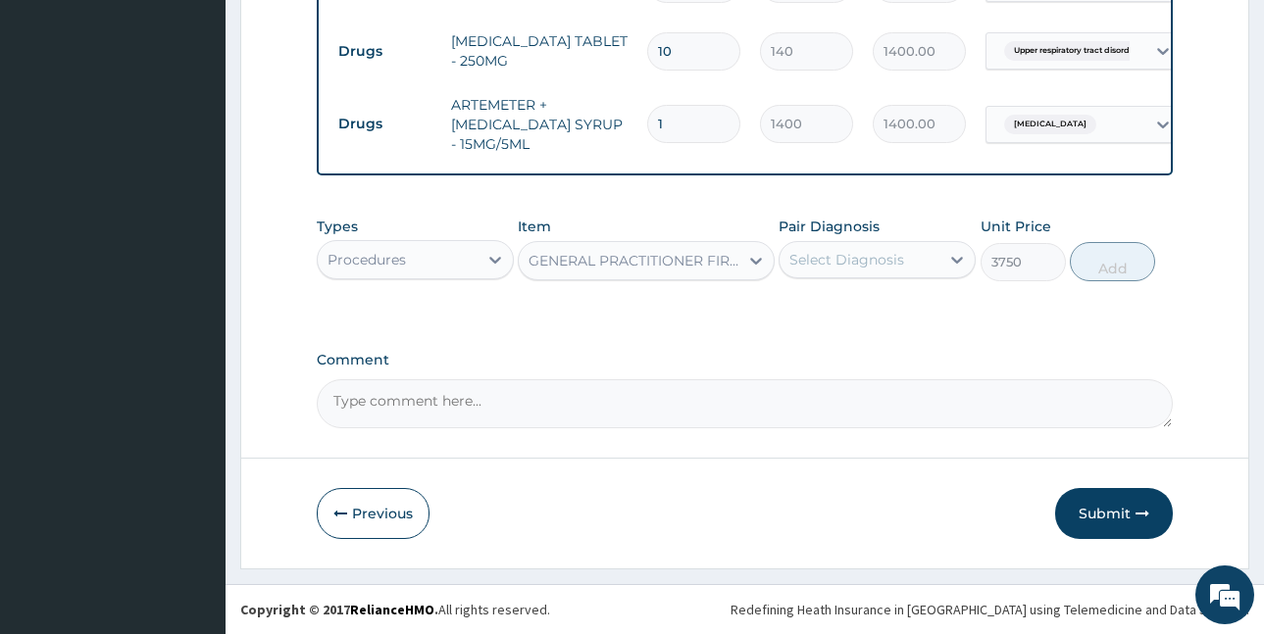
click at [882, 254] on div "Select Diagnosis" at bounding box center [846, 260] width 115 height 20
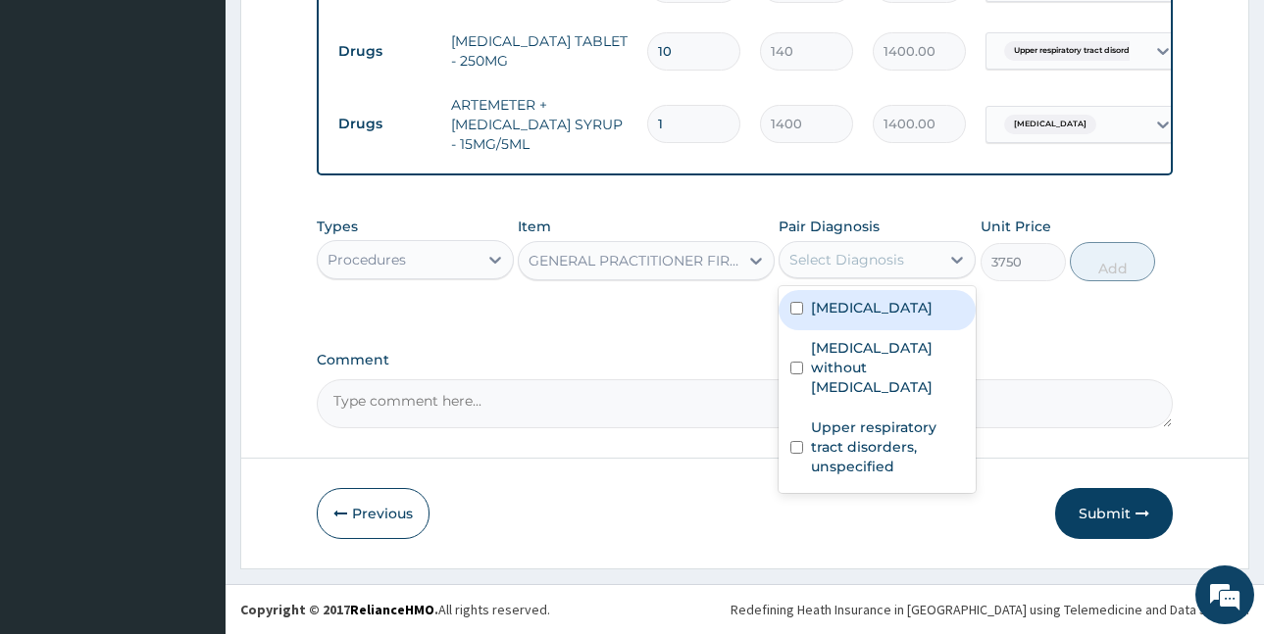
click at [881, 311] on label "[MEDICAL_DATA]" at bounding box center [872, 308] width 122 height 20
checkbox input "true"
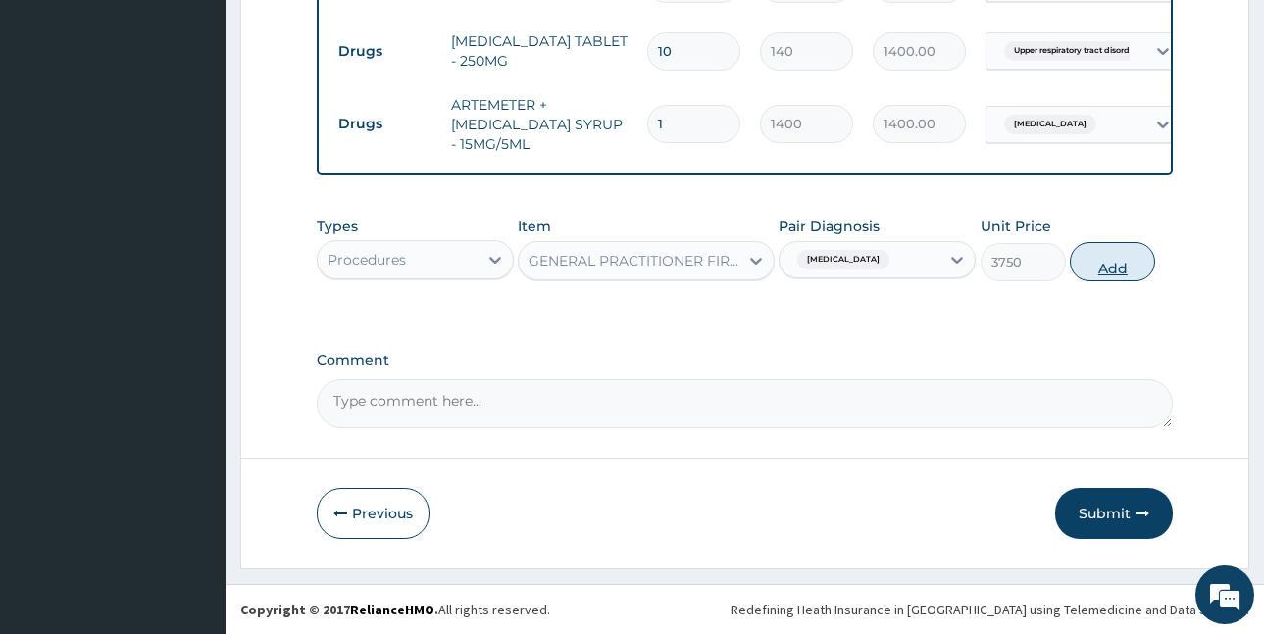
click at [1113, 265] on button "Add" at bounding box center [1112, 261] width 85 height 39
type input "0"
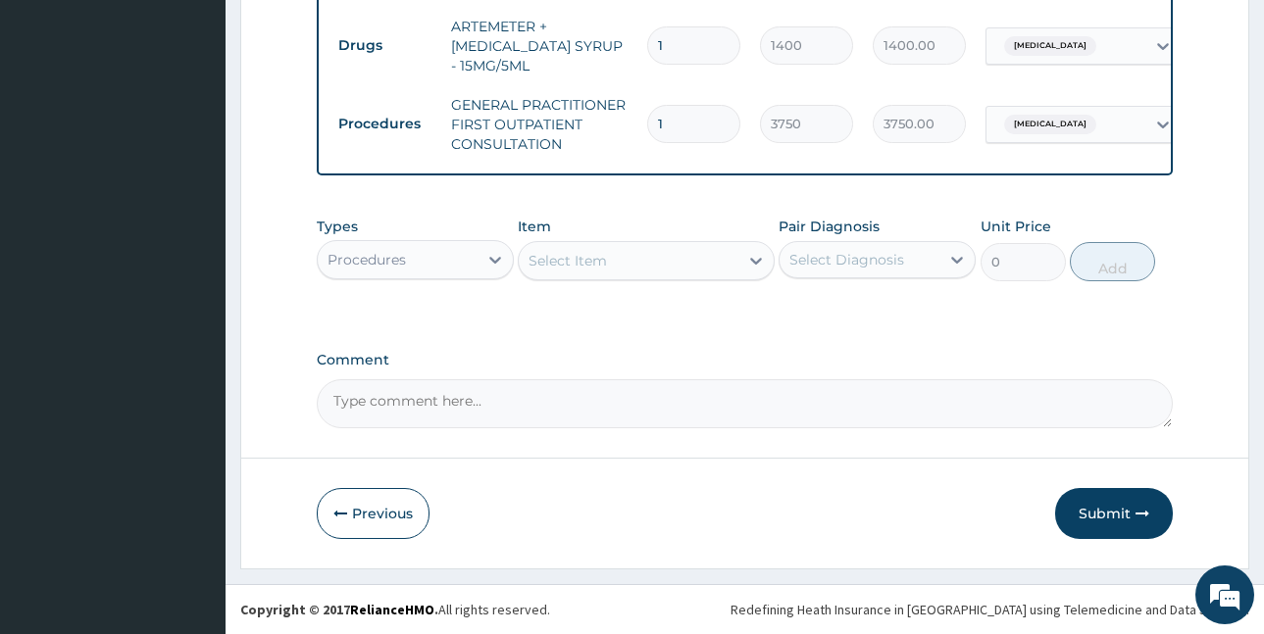
click at [1086, 496] on button "Submit" at bounding box center [1114, 513] width 118 height 51
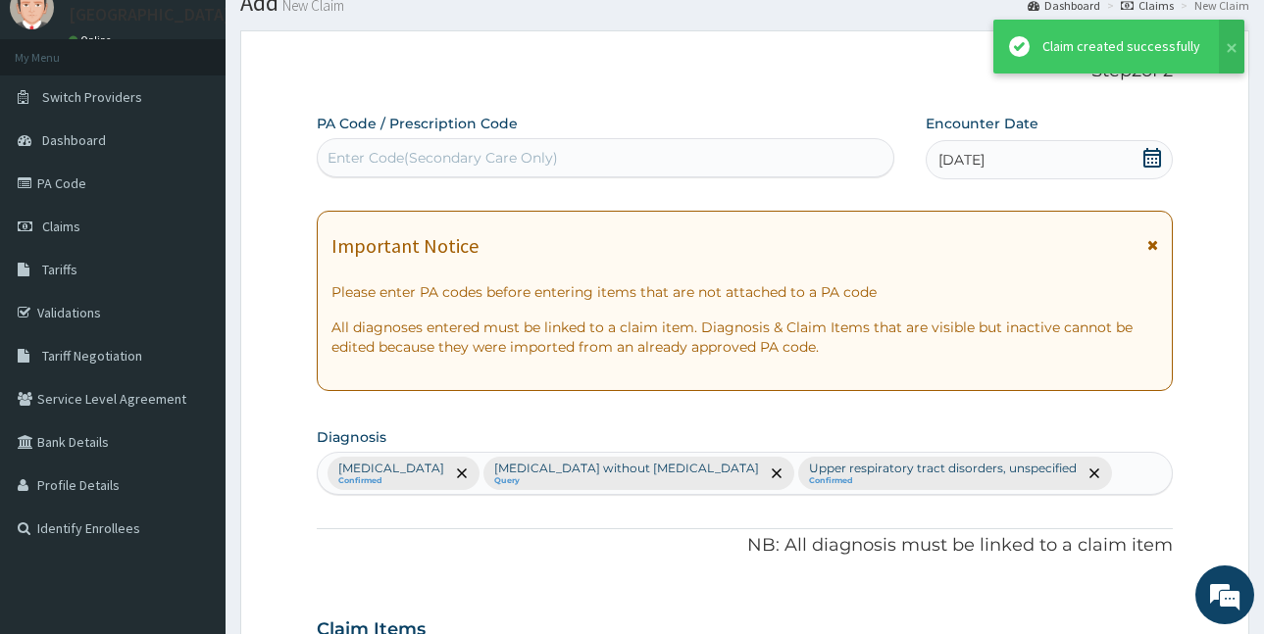
scroll to position [1170, 0]
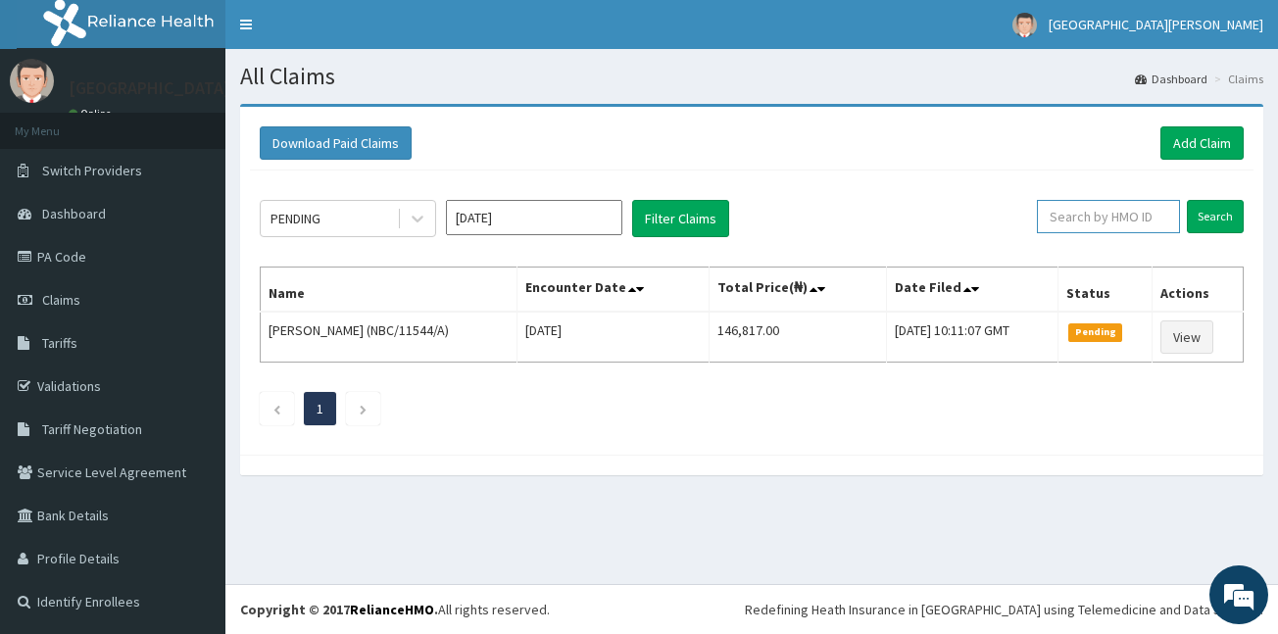
click at [1093, 227] on input "text" at bounding box center [1108, 216] width 143 height 33
paste input "BWK/10019/A"
type input "BWK/10019/A"
click at [1213, 210] on input "Search" at bounding box center [1215, 216] width 57 height 33
